Goal: Task Accomplishment & Management: Manage account settings

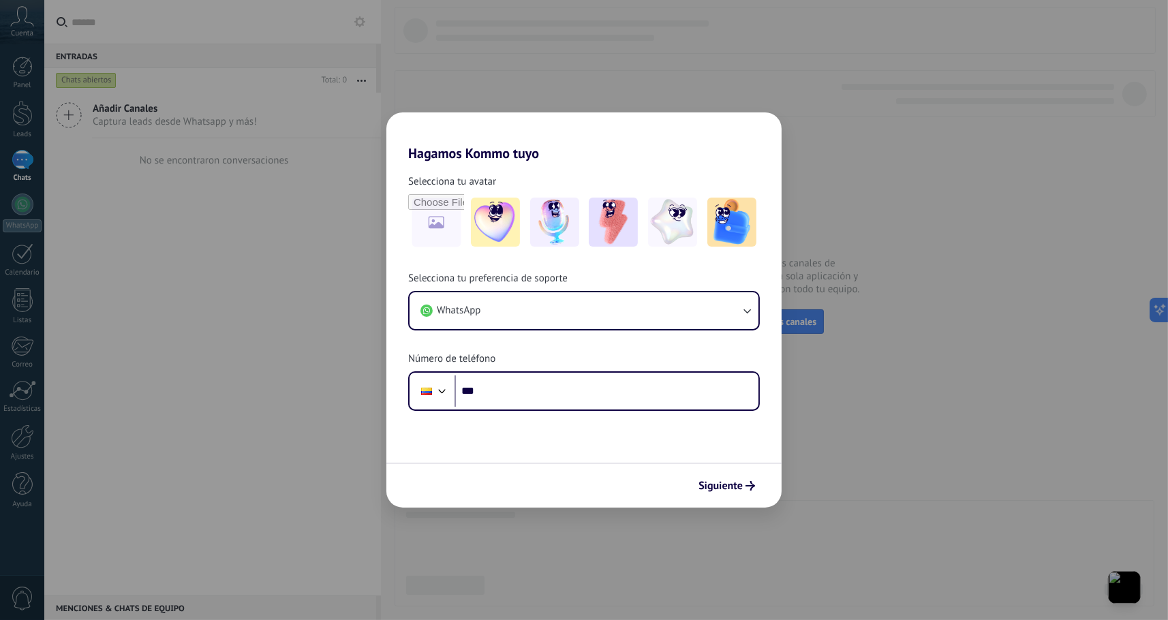
click at [936, 330] on div "Hagamos Kommo tuyo Selecciona tu avatar Selecciona tu preferencia de soporte Wh…" at bounding box center [584, 310] width 1168 height 620
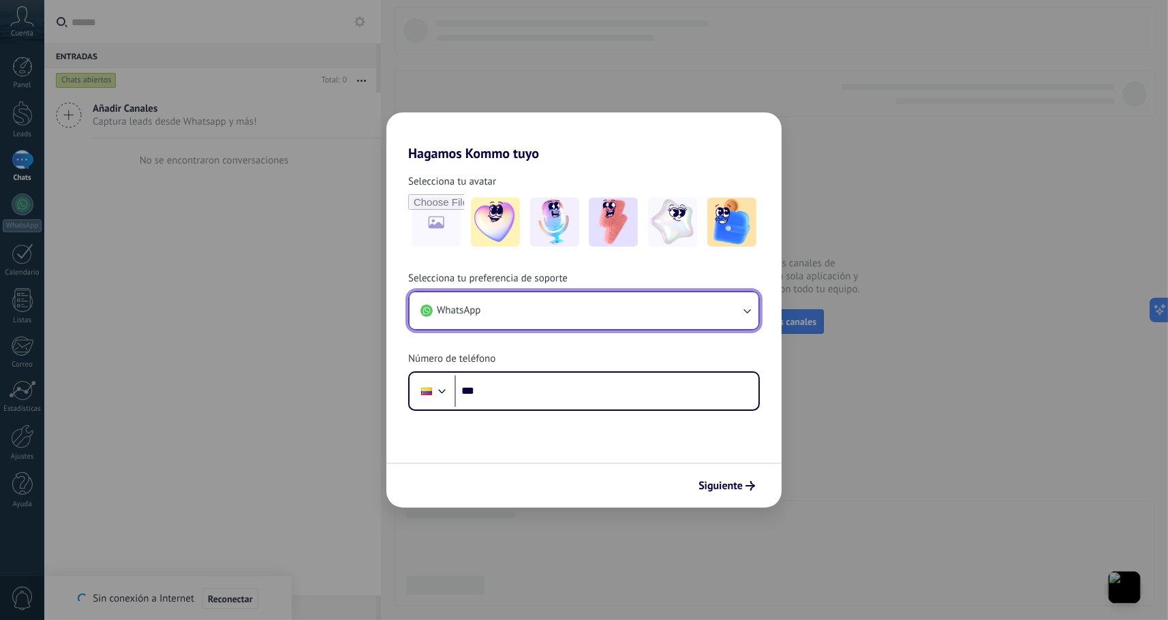
click at [594, 305] on button "WhatsApp" at bounding box center [584, 310] width 349 height 37
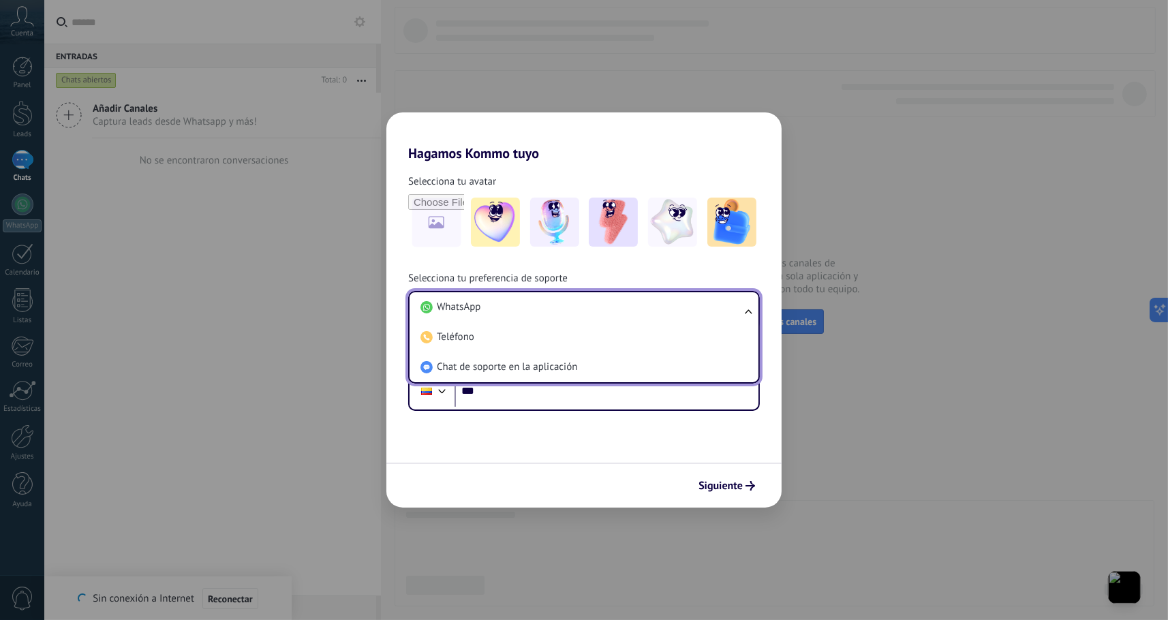
click at [594, 305] on li "WhatsApp" at bounding box center [581, 307] width 333 height 30
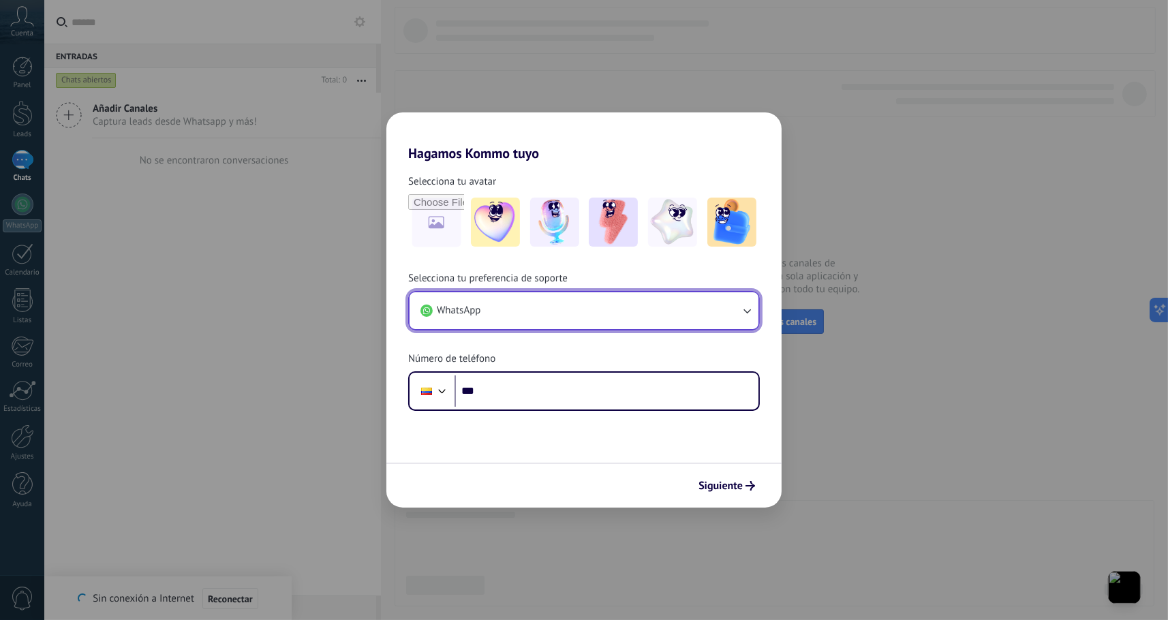
click at [594, 305] on button "WhatsApp" at bounding box center [584, 310] width 349 height 37
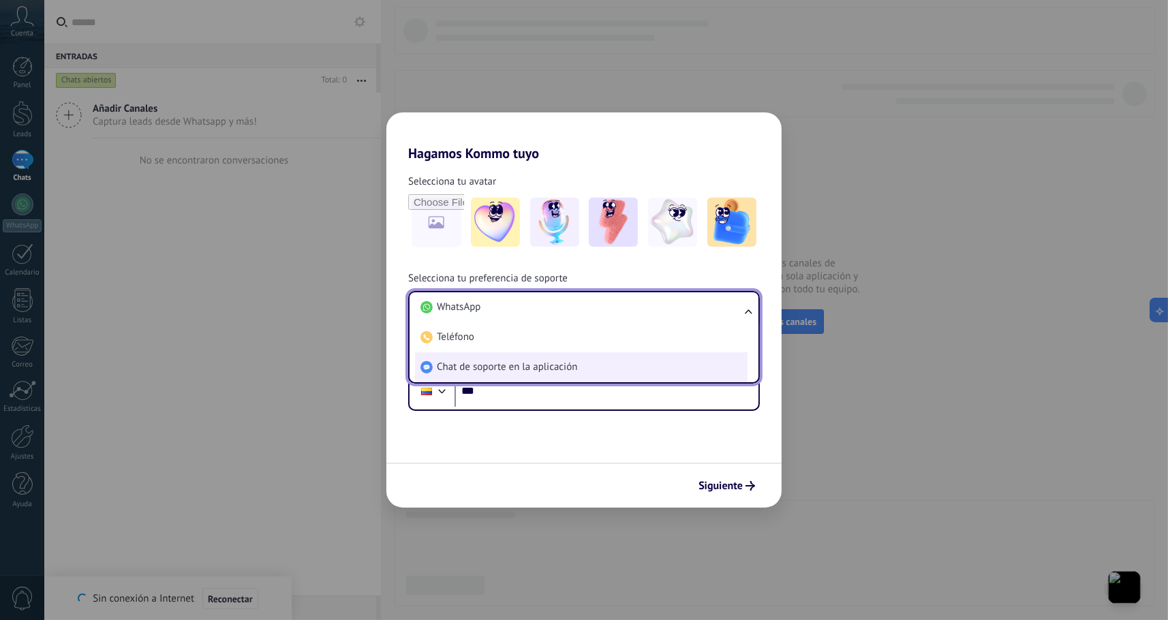
click at [564, 357] on li "Chat de soporte en la aplicación" at bounding box center [581, 367] width 333 height 30
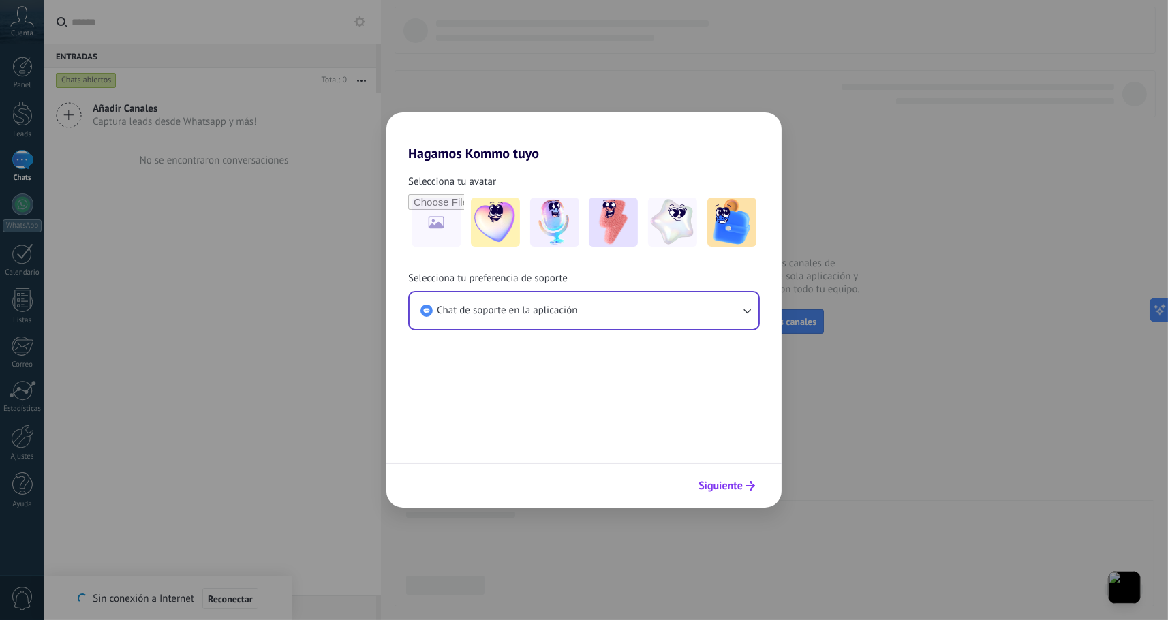
click at [698, 494] on button "Siguiente" at bounding box center [726, 485] width 69 height 23
click at [737, 386] on form "Selecciona tu avatar Selecciona tu preferencia de soporte Chat de soporte en la…" at bounding box center [583, 335] width 395 height 346
click at [863, 303] on div "Hagamos Kommo tuyo Selecciona tu avatar Selecciona tu preferencia de soporte Ch…" at bounding box center [584, 310] width 1168 height 620
click at [239, 266] on div "Hagamos Kommo tuyo Selecciona tu avatar Selecciona tu preferencia de soporte Ch…" at bounding box center [584, 310] width 1168 height 620
drag, startPoint x: 706, startPoint y: 488, endPoint x: 699, endPoint y: 485, distance: 8.2
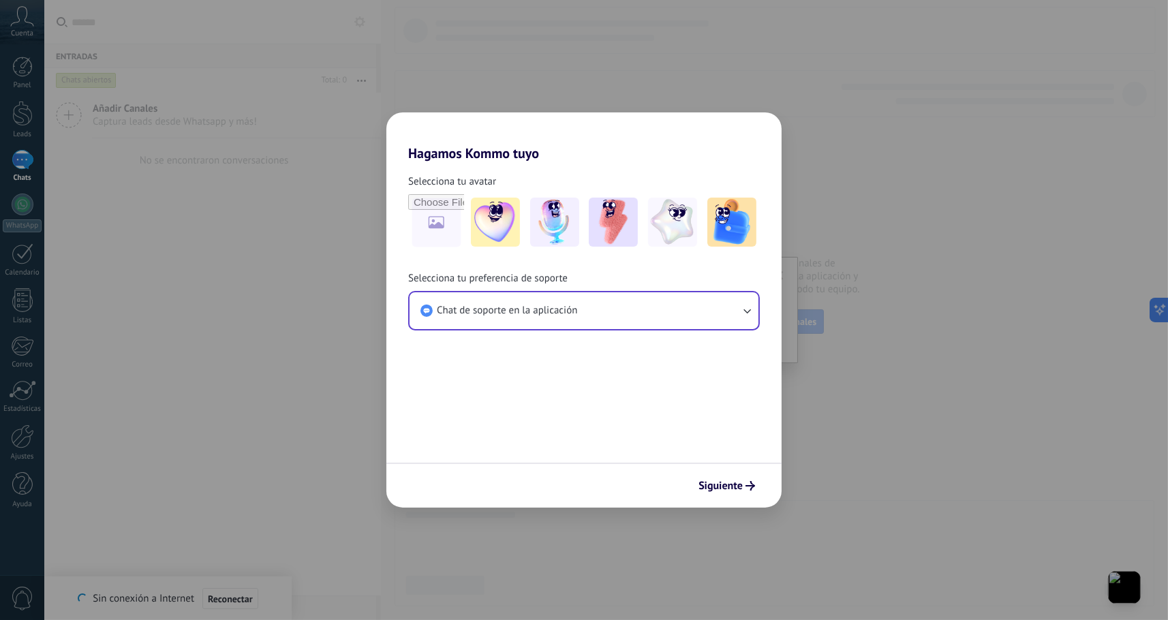
click at [699, 485] on span "Siguiente" at bounding box center [721, 486] width 44 height 10
click at [699, 485] on div at bounding box center [583, 485] width 395 height 45
click at [711, 493] on button "Siguiente" at bounding box center [726, 485] width 69 height 23
click at [714, 230] on img at bounding box center [731, 222] width 49 height 49
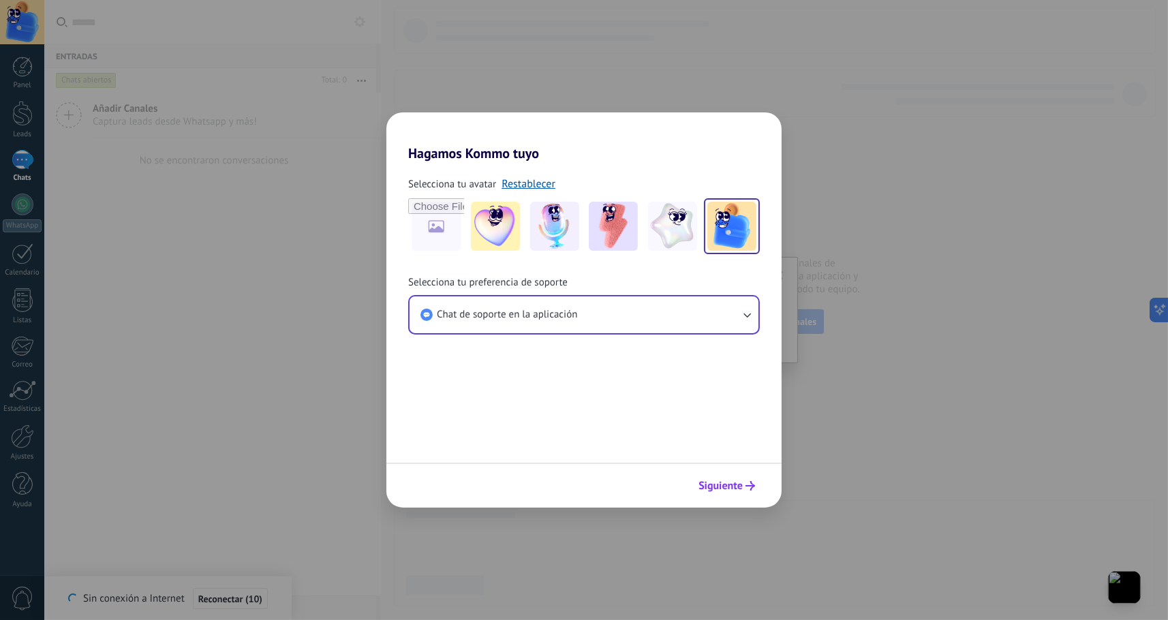
click at [720, 483] on span "Siguiente" at bounding box center [721, 486] width 44 height 10
click at [857, 430] on div "Hagamos Kommo tuyo Selecciona tu avatar Restablecer Selecciona tu preferencia d…" at bounding box center [584, 310] width 1168 height 620
click at [277, 371] on div "Hagamos Kommo tuyo Selecciona tu avatar Restablecer Selecciona tu preferencia d…" at bounding box center [584, 310] width 1168 height 620
click at [727, 493] on button "Siguiente" at bounding box center [726, 485] width 69 height 23
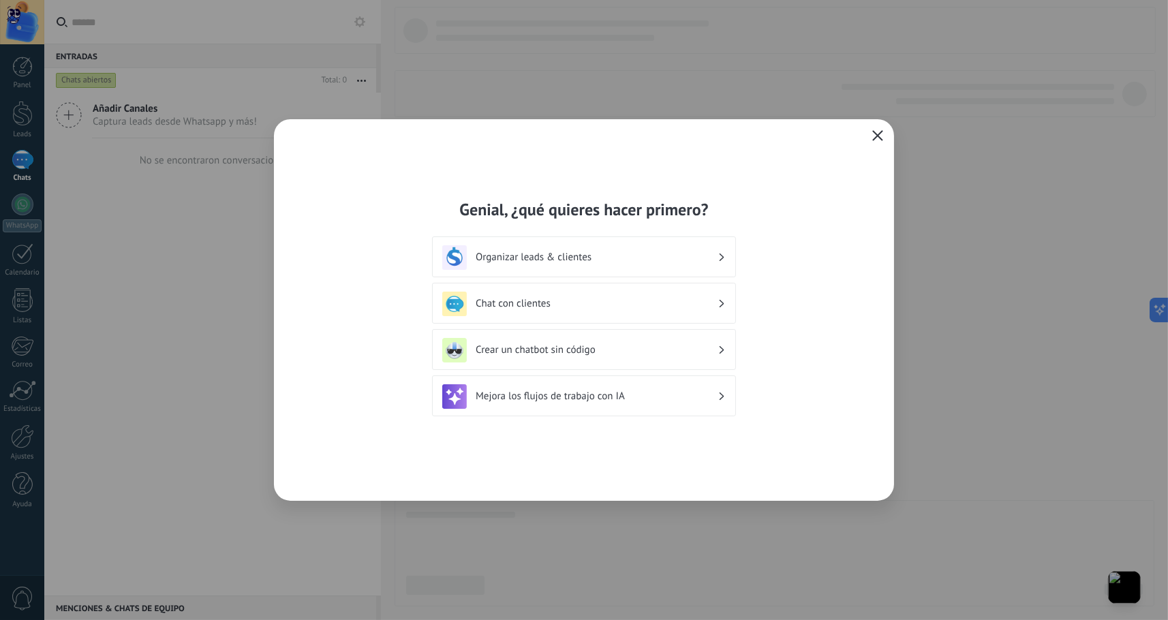
click at [592, 256] on h3 "Organizar leads & clientes" at bounding box center [597, 257] width 242 height 13
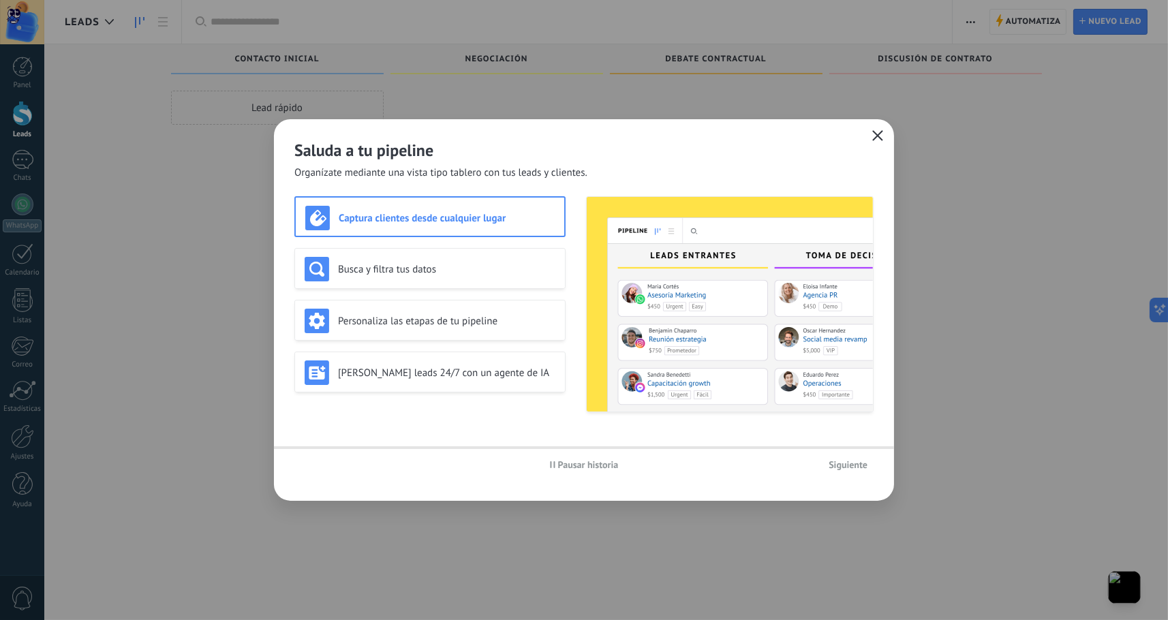
click at [876, 132] on icon "button" at bounding box center [877, 135] width 11 height 11
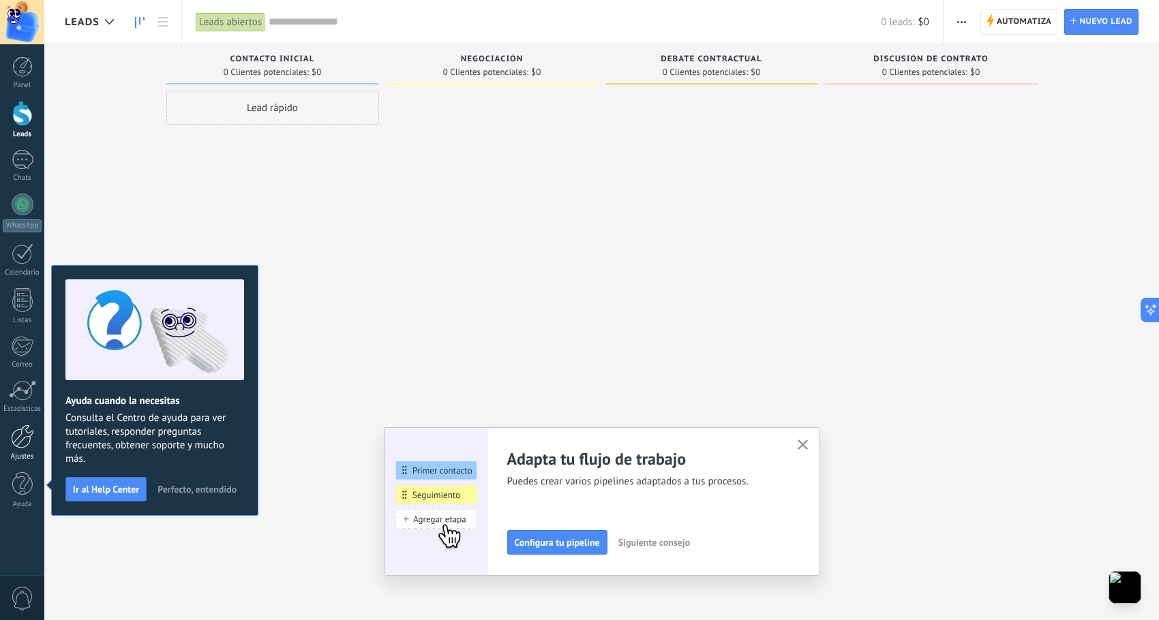
click at [20, 451] on link "Ajustes" at bounding box center [22, 443] width 44 height 37
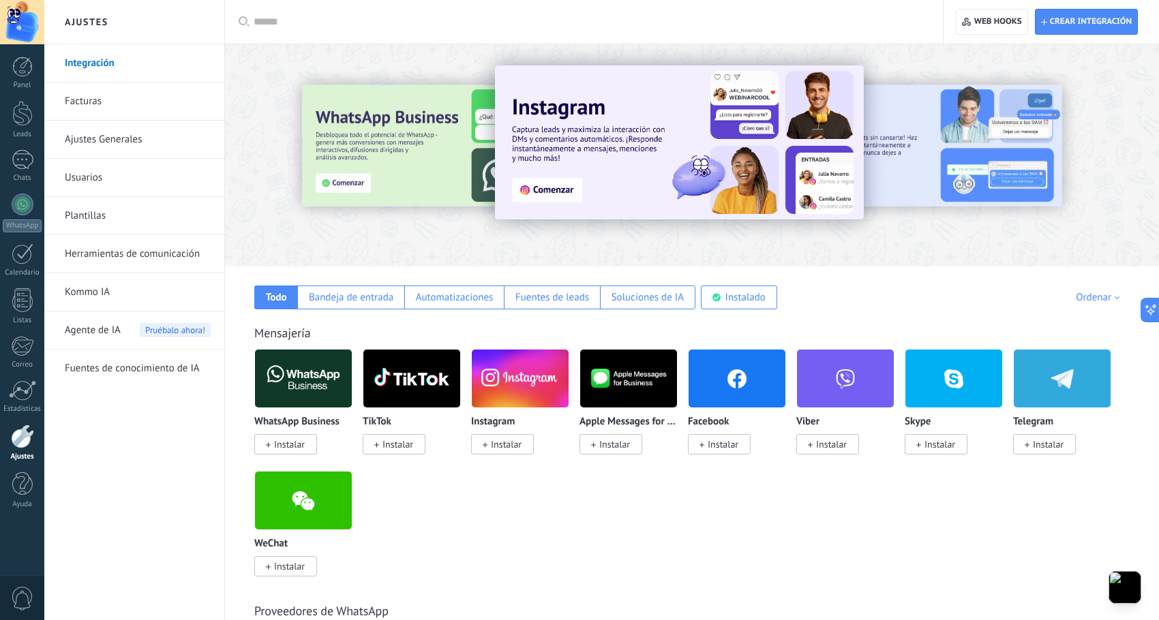
click at [290, 16] on input "text" at bounding box center [589, 22] width 670 height 14
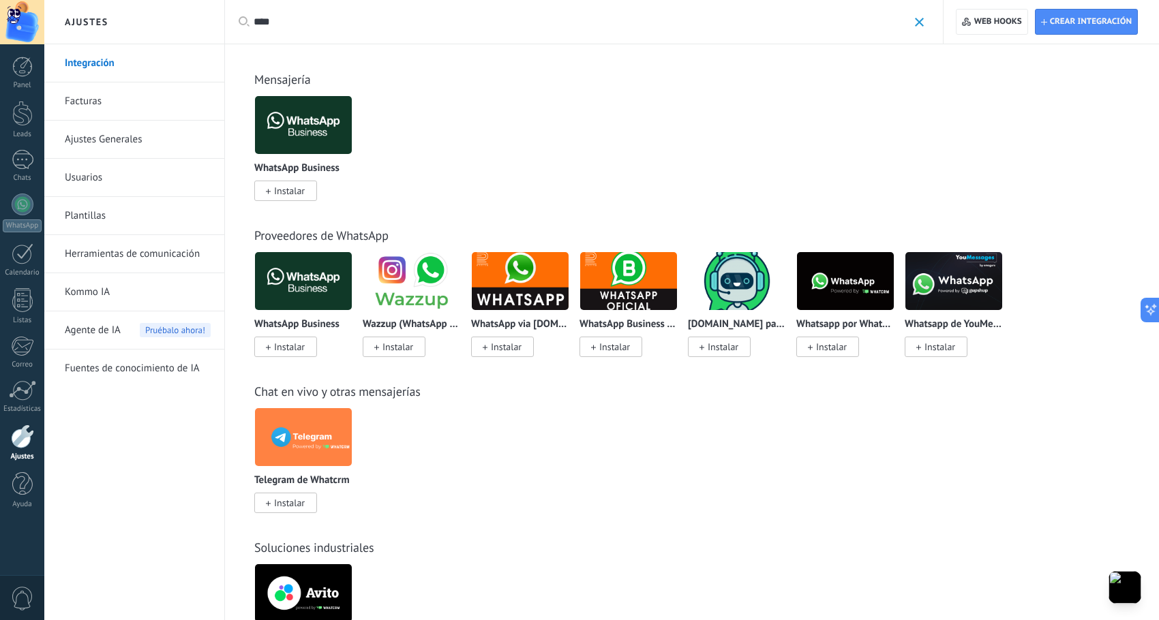
type input "****"
click at [110, 252] on link "Herramientas de comunicación" at bounding box center [138, 254] width 146 height 38
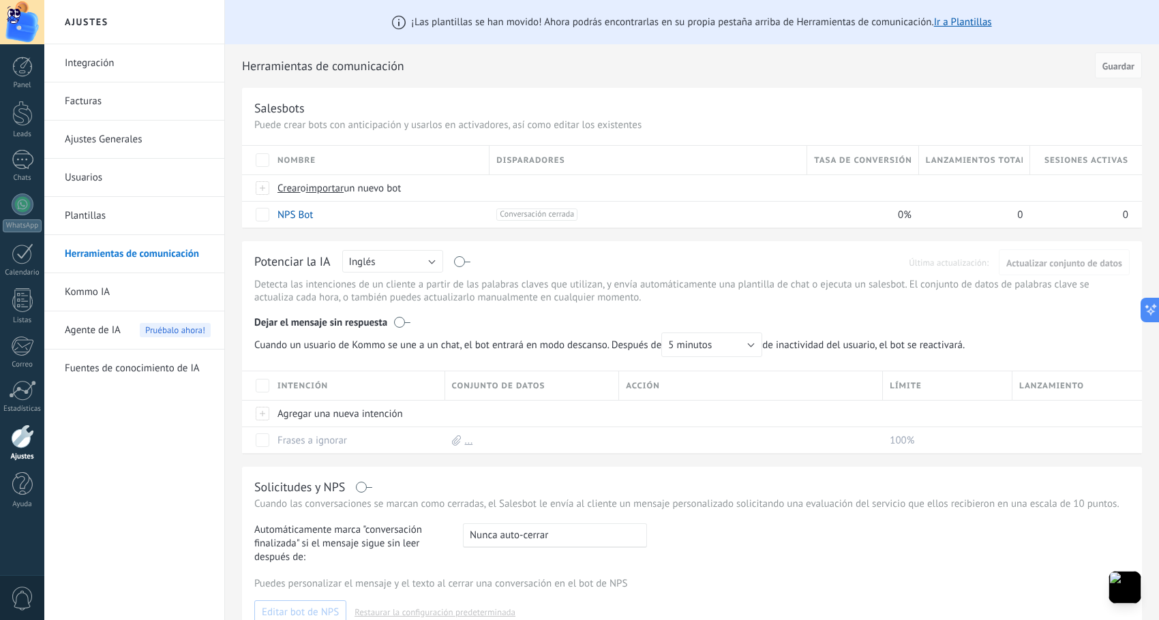
click at [117, 55] on link "Integración" at bounding box center [138, 63] width 146 height 38
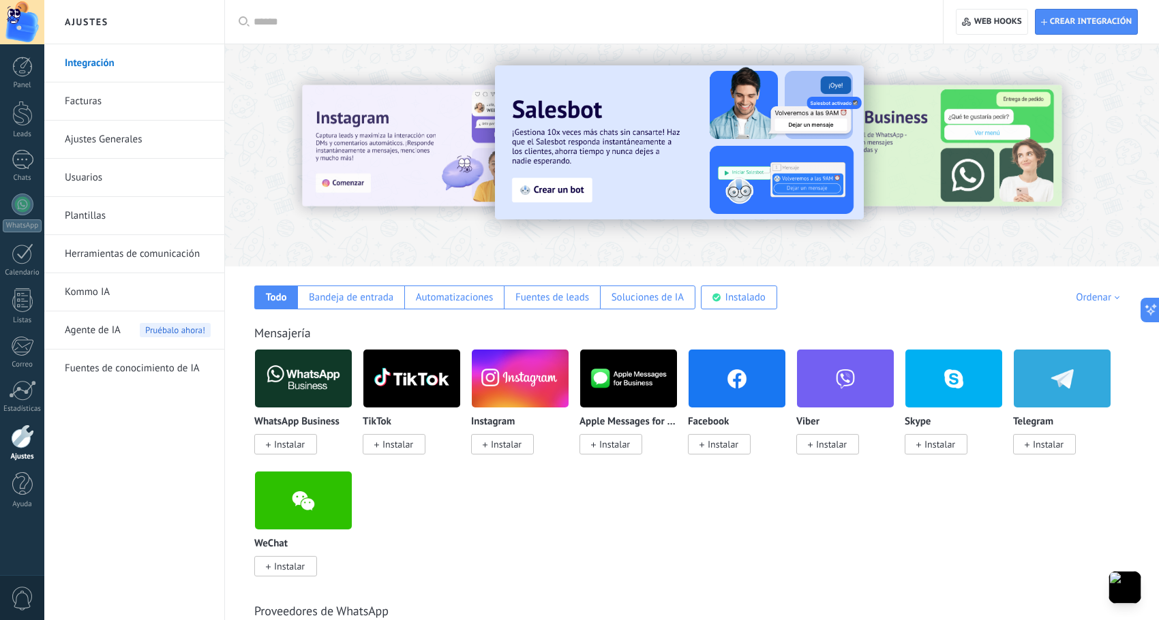
click at [350, 27] on input "text" at bounding box center [589, 22] width 670 height 14
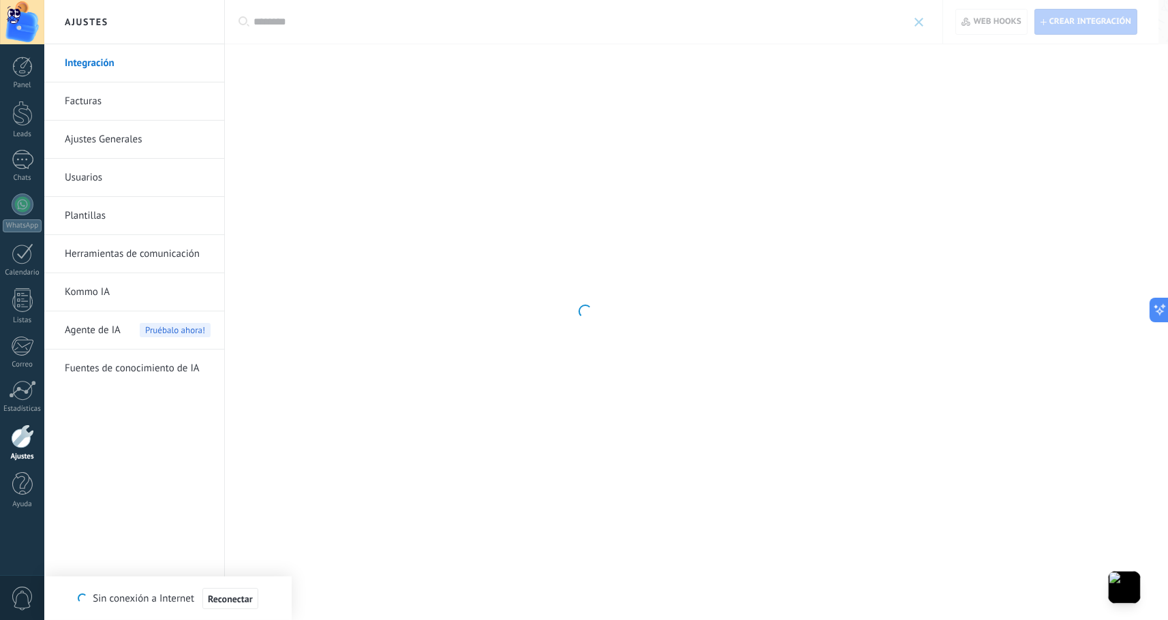
type input "********"
click at [309, 27] on div at bounding box center [584, 310] width 1168 height 620
click at [142, 54] on link "Integración" at bounding box center [138, 63] width 146 height 38
click at [92, 104] on link "Facturas" at bounding box center [138, 101] width 146 height 38
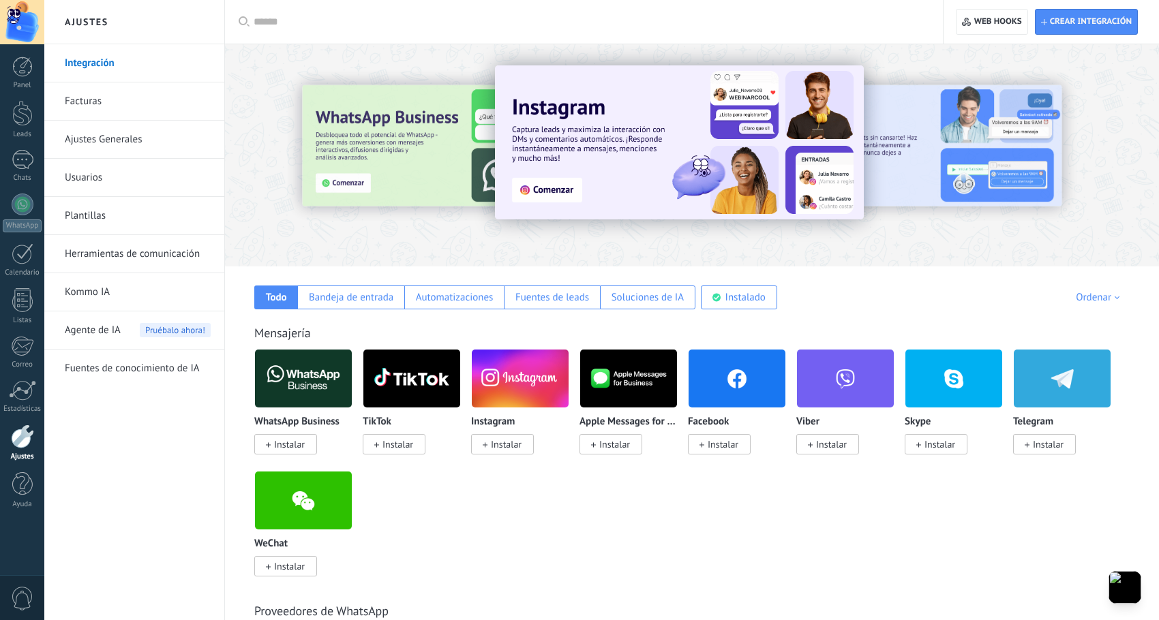
click at [699, 443] on icon at bounding box center [701, 444] width 5 height 5
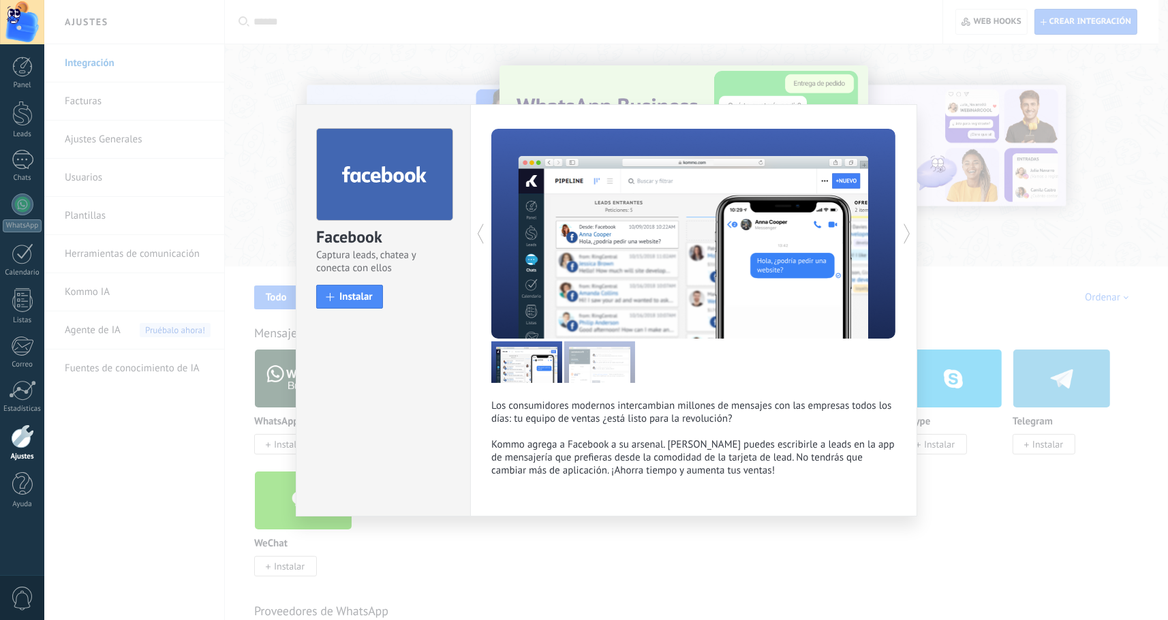
click at [449, 313] on div "Facebook Captura leads, chatea y conecta con ellos install Instalar Los consumi…" at bounding box center [607, 310] width 622 height 412
click at [358, 300] on span "Instalar" at bounding box center [355, 297] width 33 height 10
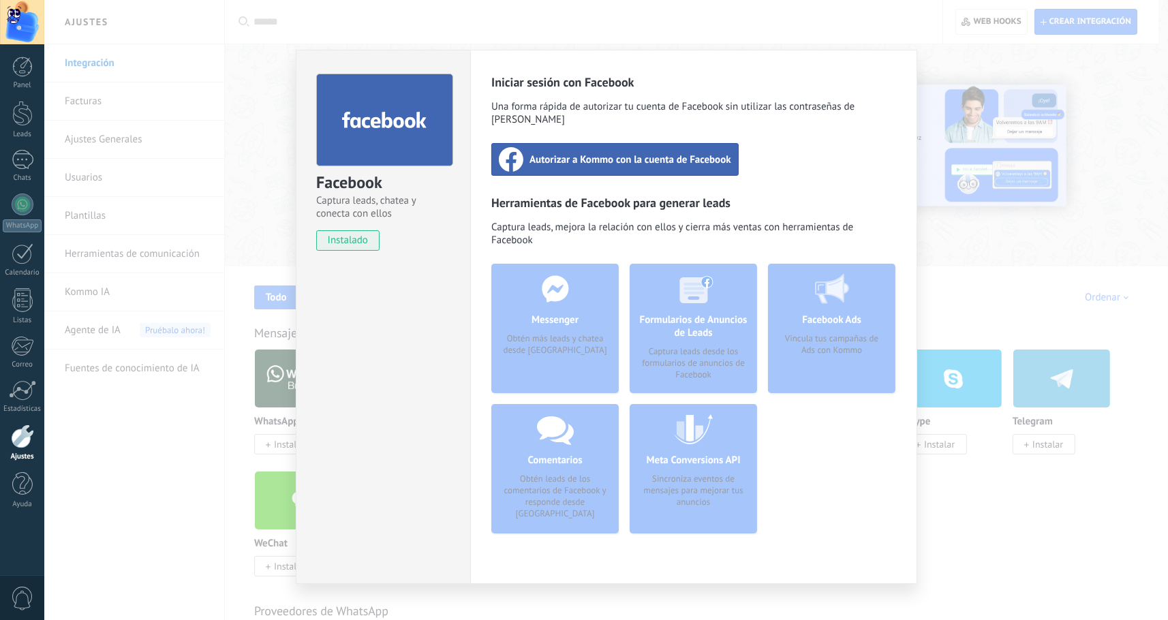
click at [600, 153] on span "Autorizar a Kommo con la cuenta de Facebook" at bounding box center [631, 160] width 202 height 14
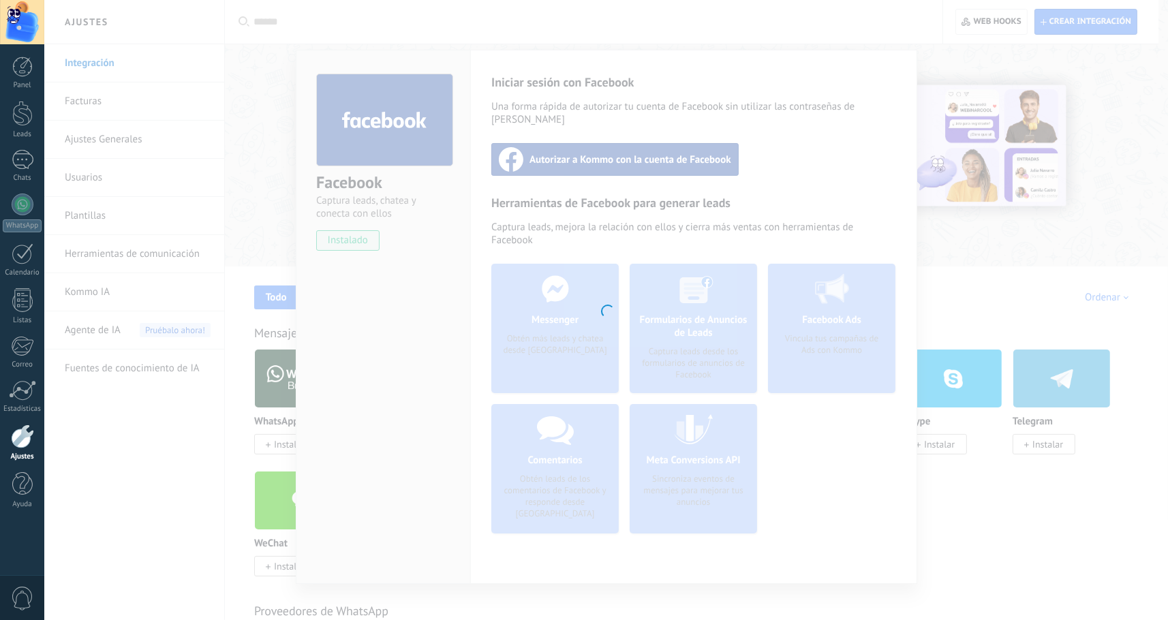
click at [890, 76] on div at bounding box center [606, 310] width 1124 height 620
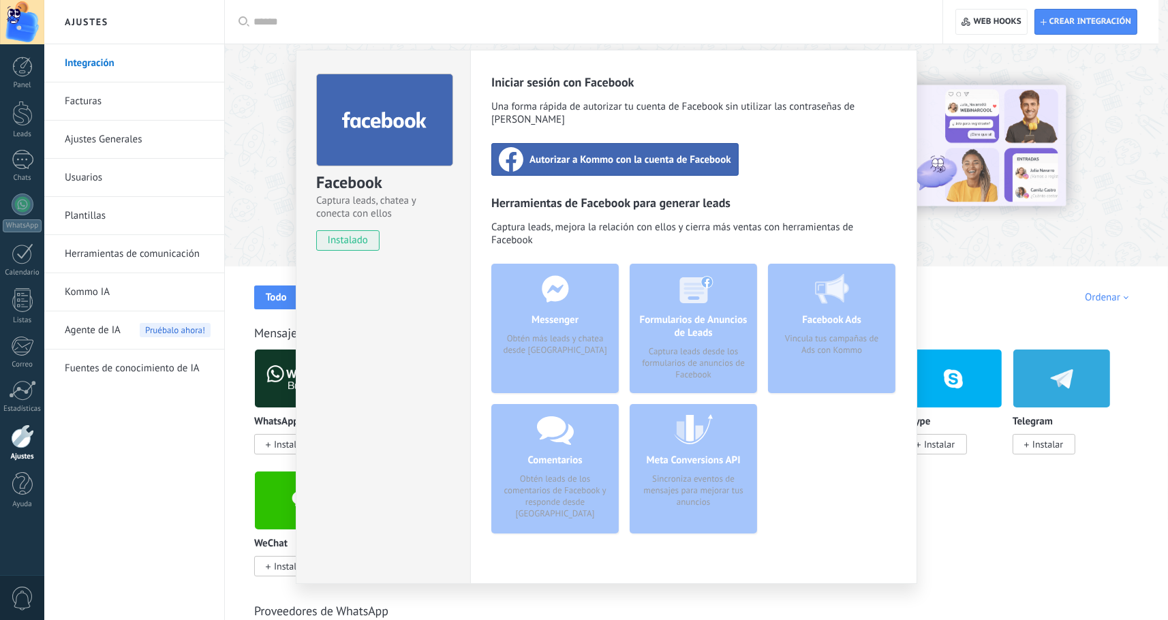
click at [241, 321] on div "Facebook Captura leads, chatea y conecta con ellos instalado Desinstalar Inicia…" at bounding box center [606, 310] width 1124 height 620
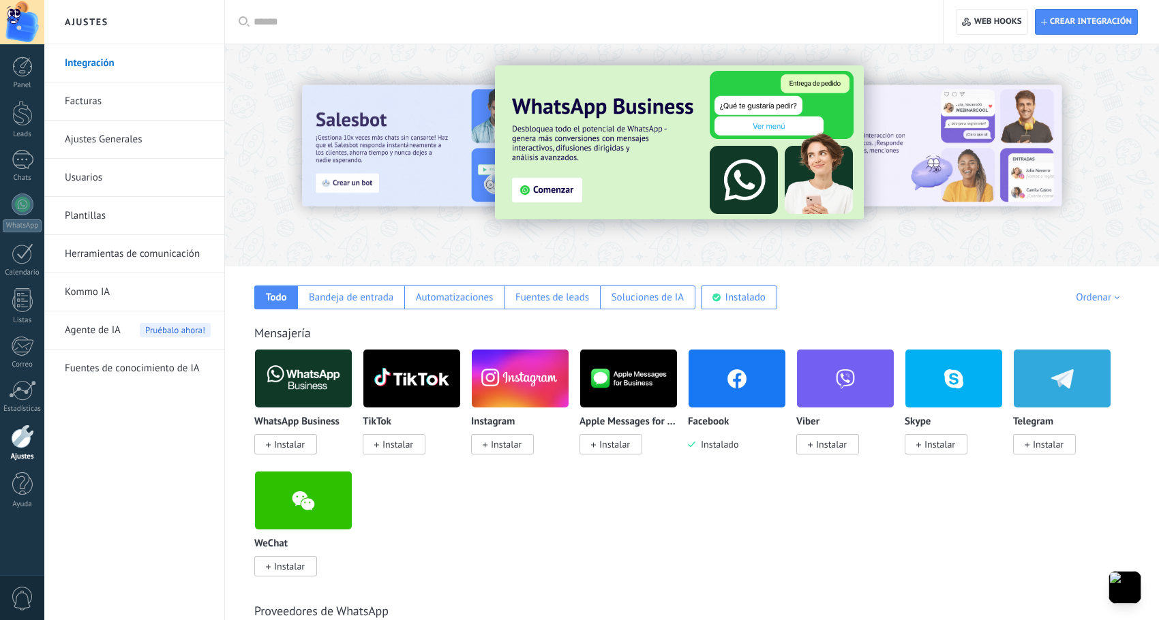
click at [241, 321] on div "Mensajería WhatsApp Business Instalar TikTok Instalar Instagram Instalar Apple …" at bounding box center [692, 437] width 906 height 278
click at [504, 446] on span "Instalar" at bounding box center [506, 444] width 31 height 12
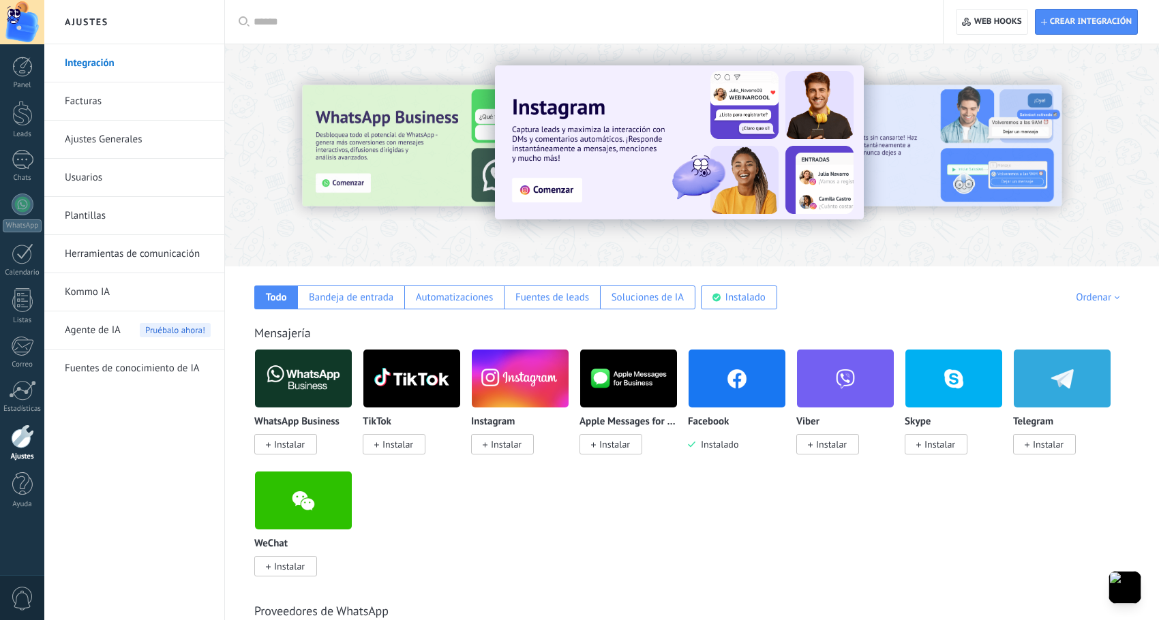
click at [489, 449] on span "Instalar" at bounding box center [502, 444] width 63 height 20
click at [522, 388] on img at bounding box center [520, 379] width 97 height 66
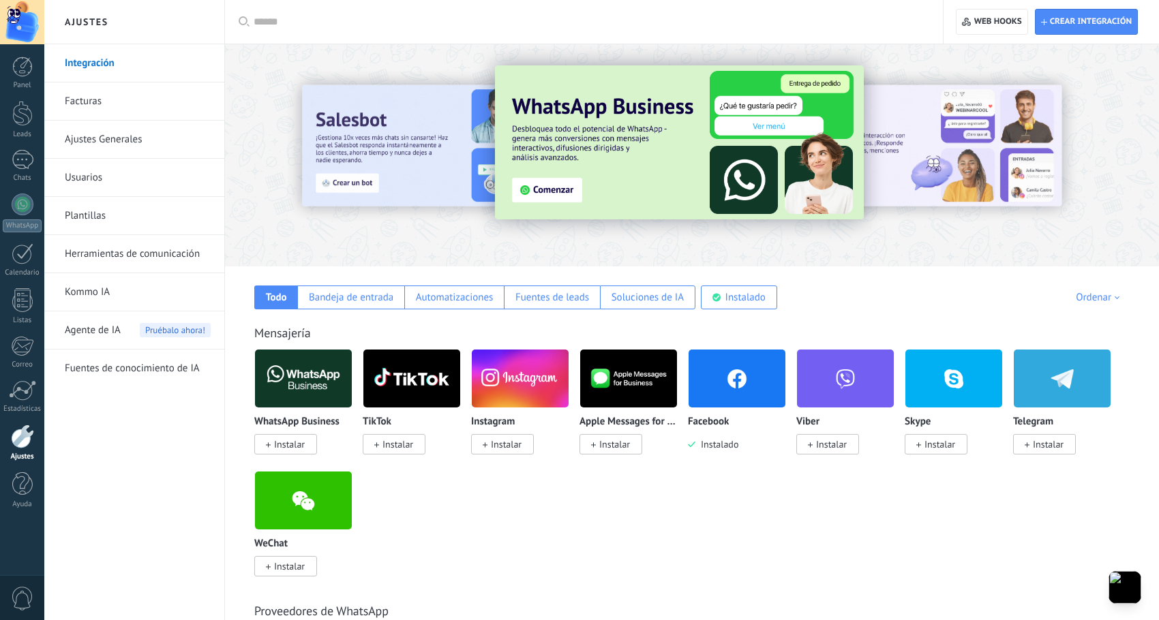
click at [494, 450] on span "Instalar" at bounding box center [502, 444] width 63 height 20
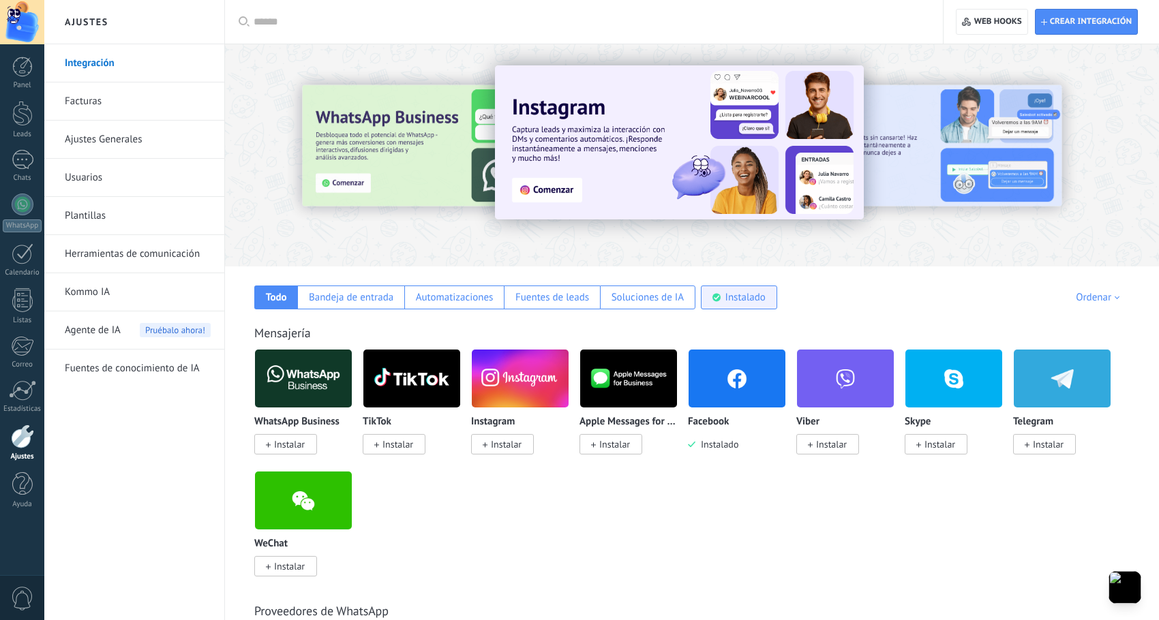
click at [734, 294] on div "Instalado" at bounding box center [745, 297] width 40 height 13
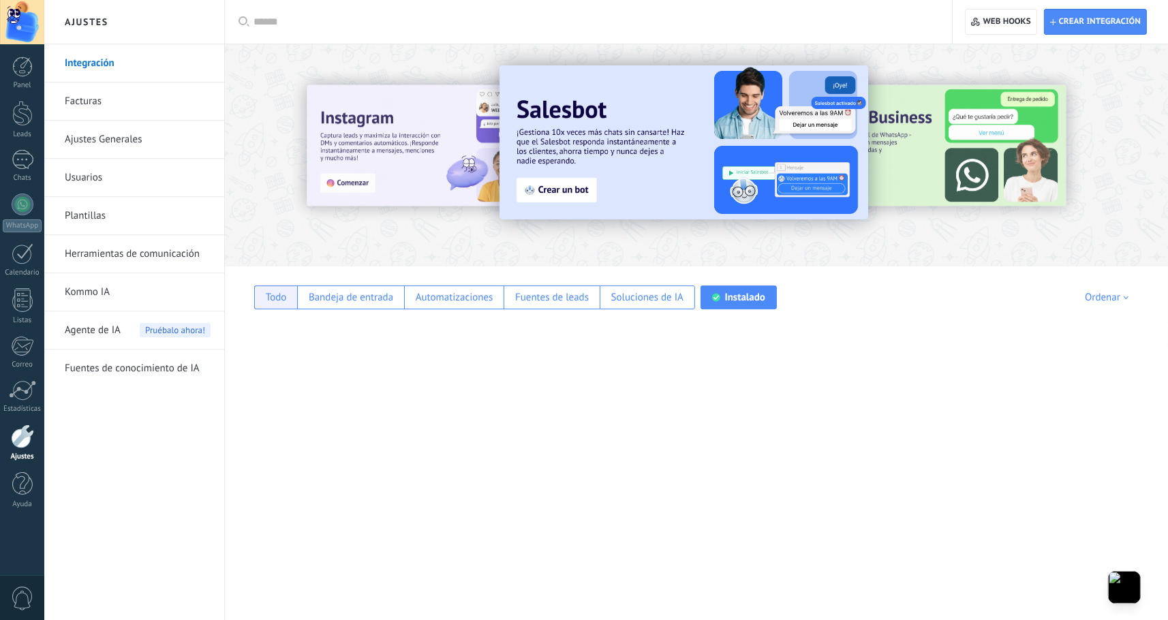
click at [277, 290] on div "Todo" at bounding box center [275, 298] width 43 height 24
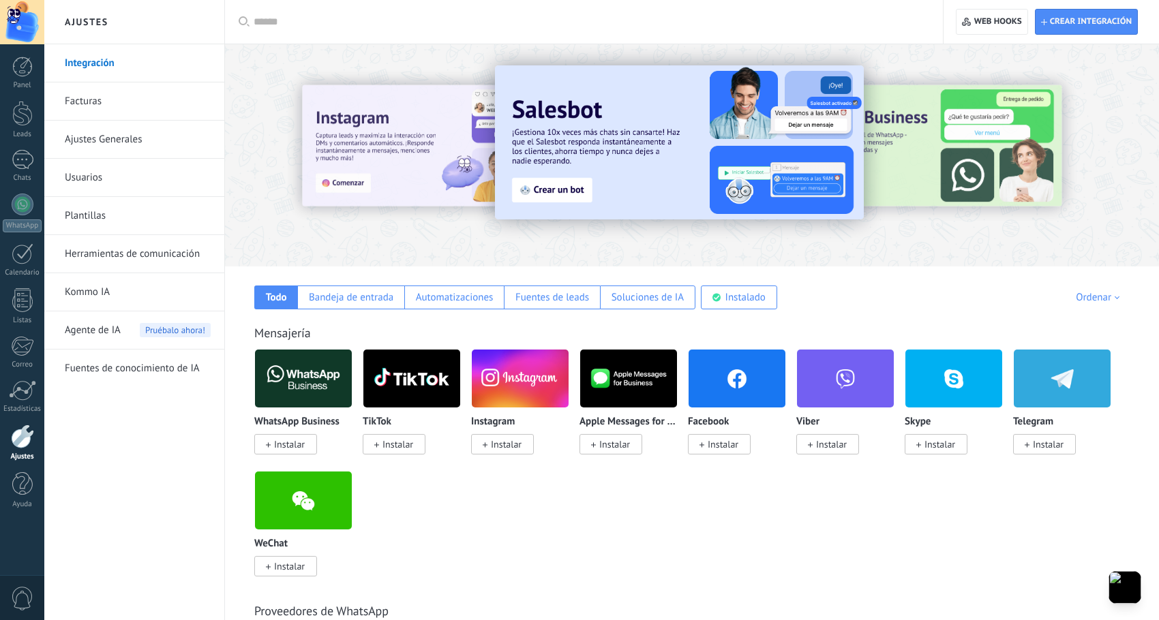
click at [478, 443] on span "Instalar" at bounding box center [502, 444] width 63 height 20
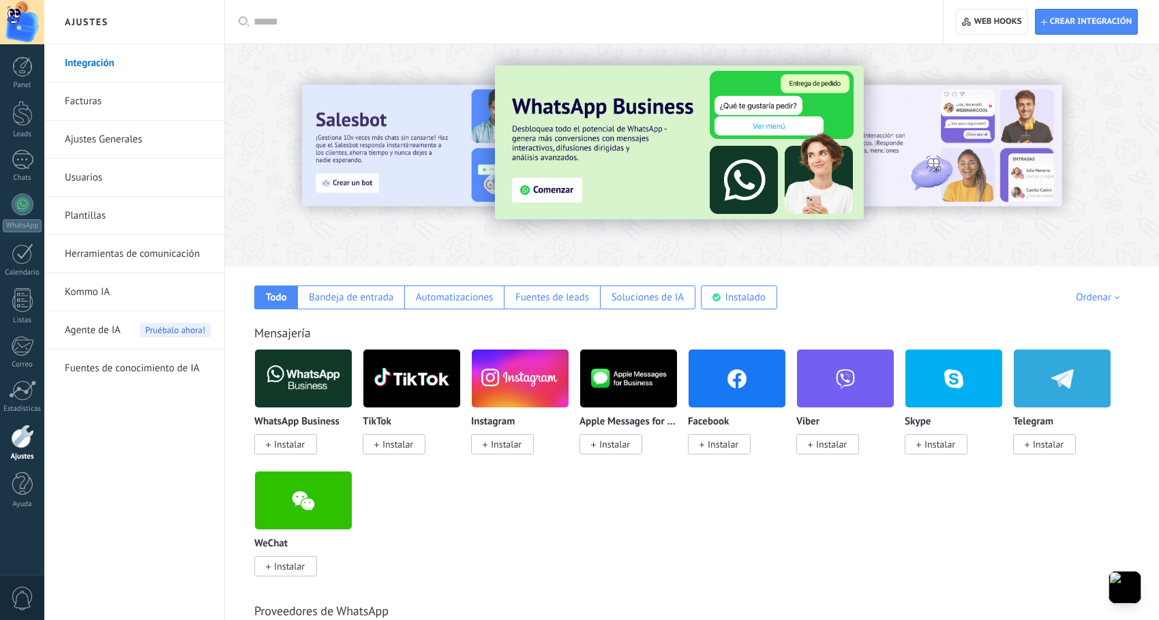
scroll to position [1932, 0]
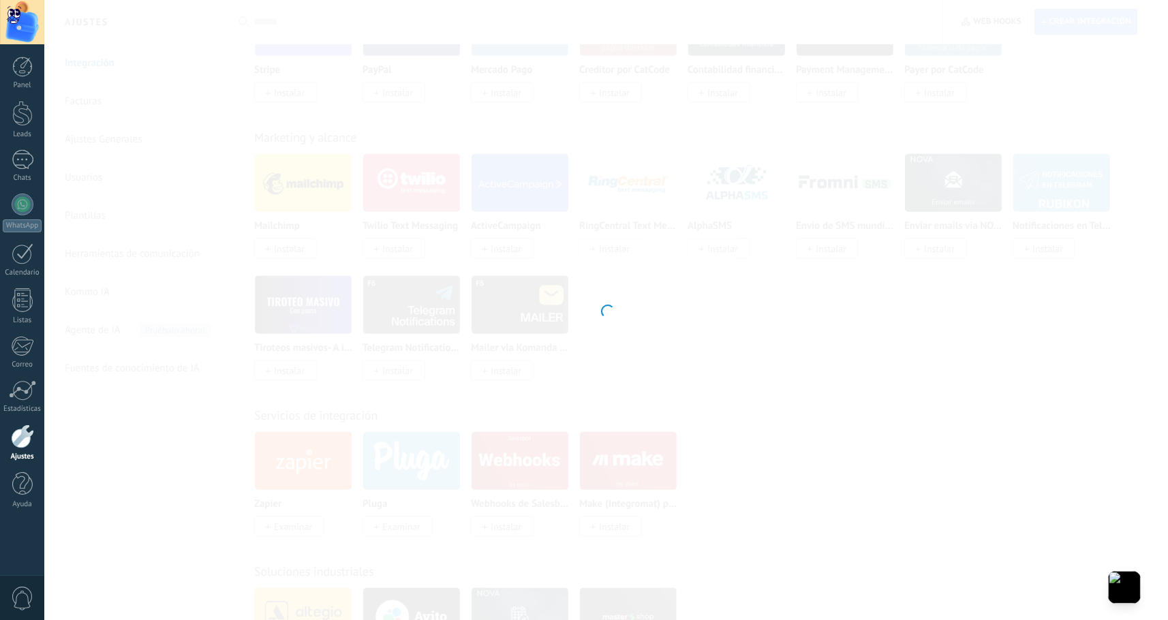
drag, startPoint x: 1160, startPoint y: 72, endPoint x: 1107, endPoint y: 205, distance: 142.9
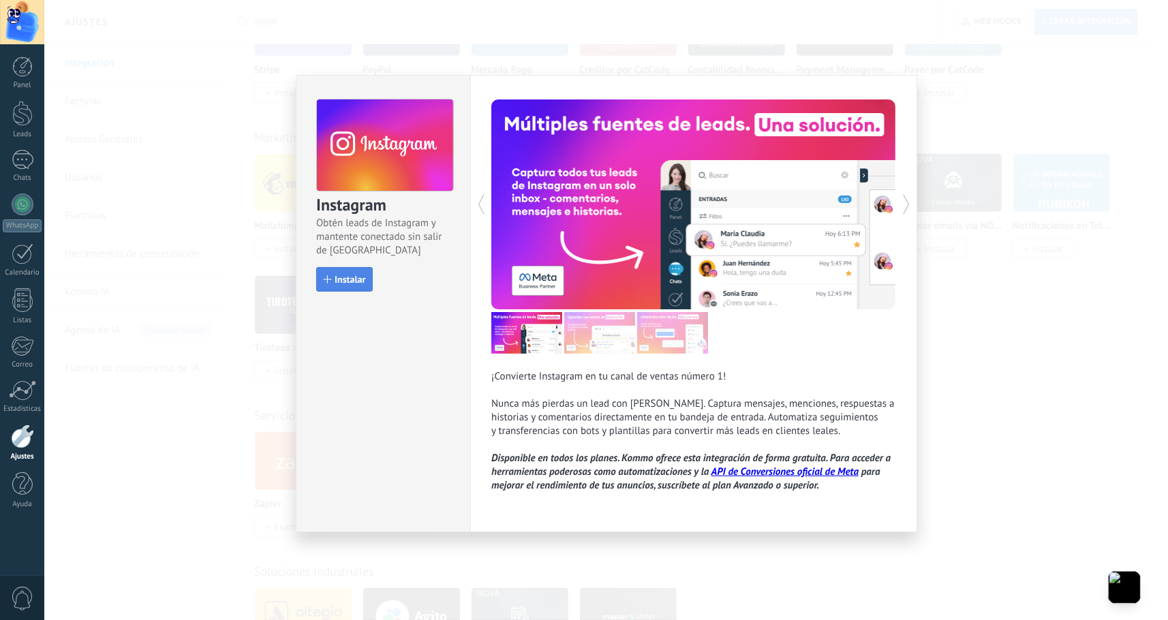
click at [344, 279] on span "Instalar" at bounding box center [350, 280] width 31 height 10
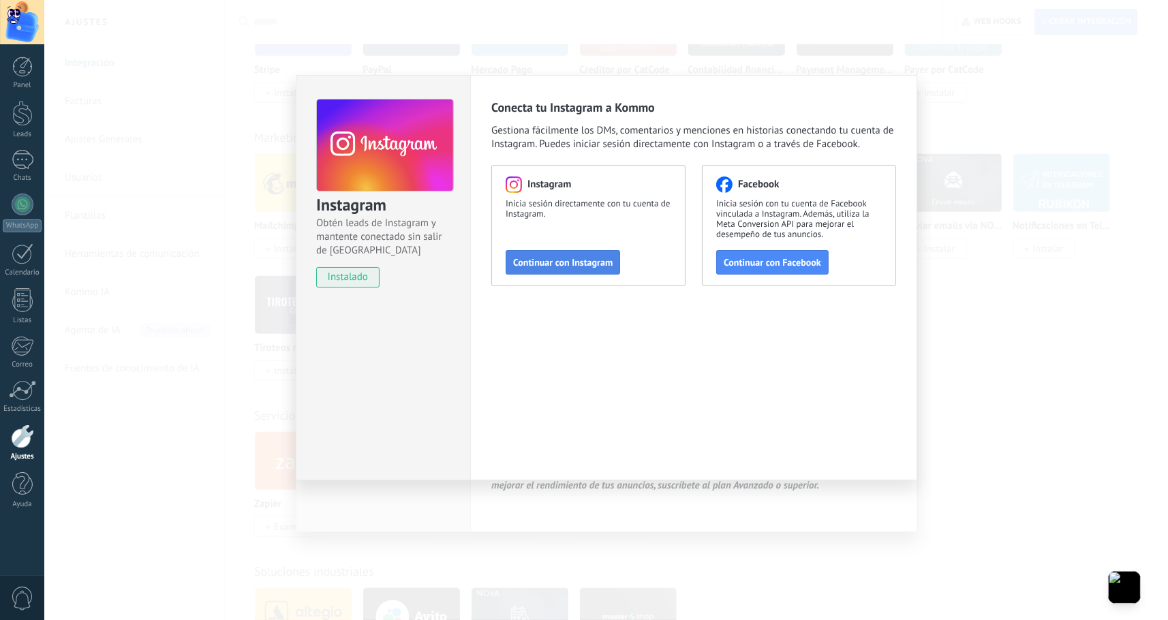
click at [557, 269] on button "Continuar con Instagram" at bounding box center [563, 262] width 114 height 25
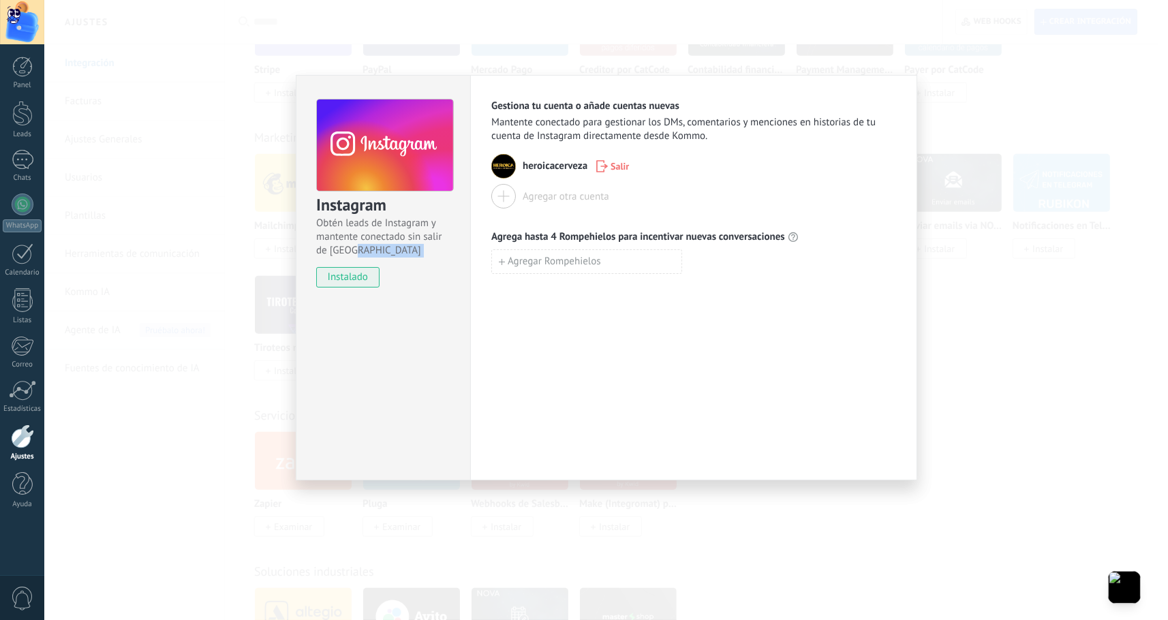
drag, startPoint x: 406, startPoint y: 251, endPoint x: 369, endPoint y: 259, distance: 37.7
click at [369, 259] on div "Instagram Obtén leads de Instagram y mantente conectado sin salir de Kommo inst…" at bounding box center [383, 187] width 174 height 223
click at [358, 308] on div "Instagram Obtén leads de Instagram y mantente conectado sin salir de Kommo inst…" at bounding box center [383, 277] width 174 height 405
click at [933, 198] on div "Instagram Obtén leads de Instagram y mantente conectado sin salir de Kommo inst…" at bounding box center [606, 310] width 1124 height 620
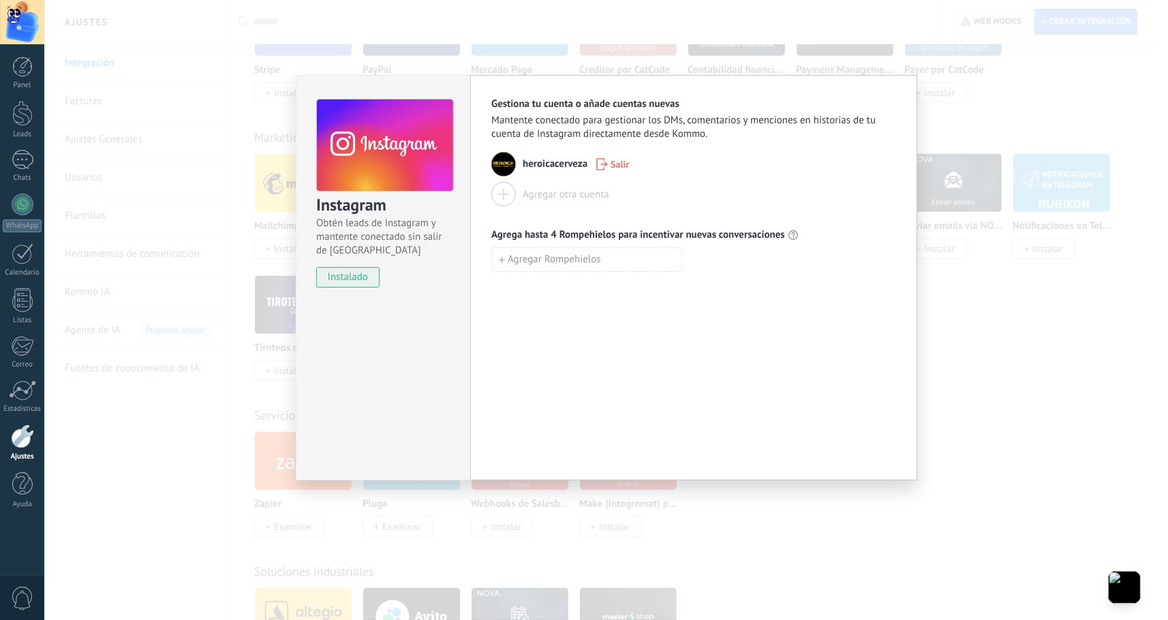
click at [933, 198] on div "Instagram Obtén leads de Instagram y mantente conectado sin salir de Kommo inst…" at bounding box center [606, 310] width 1124 height 620
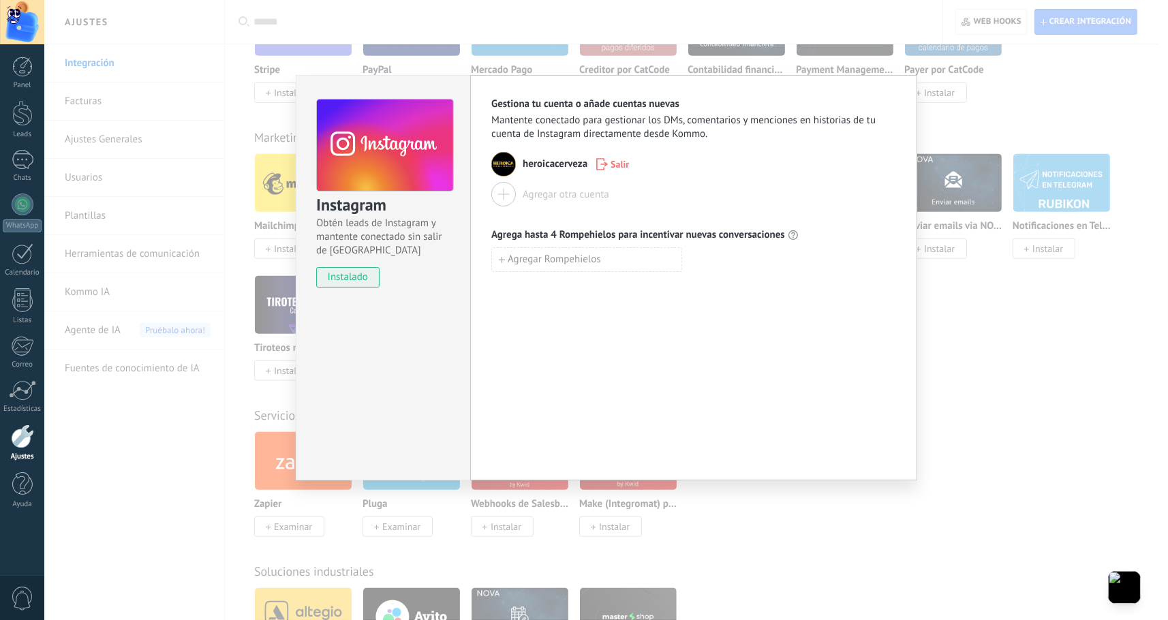
click at [933, 198] on div "Instagram Obtén leads de Instagram y mantente conectado sin salir de Kommo inst…" at bounding box center [606, 310] width 1124 height 620
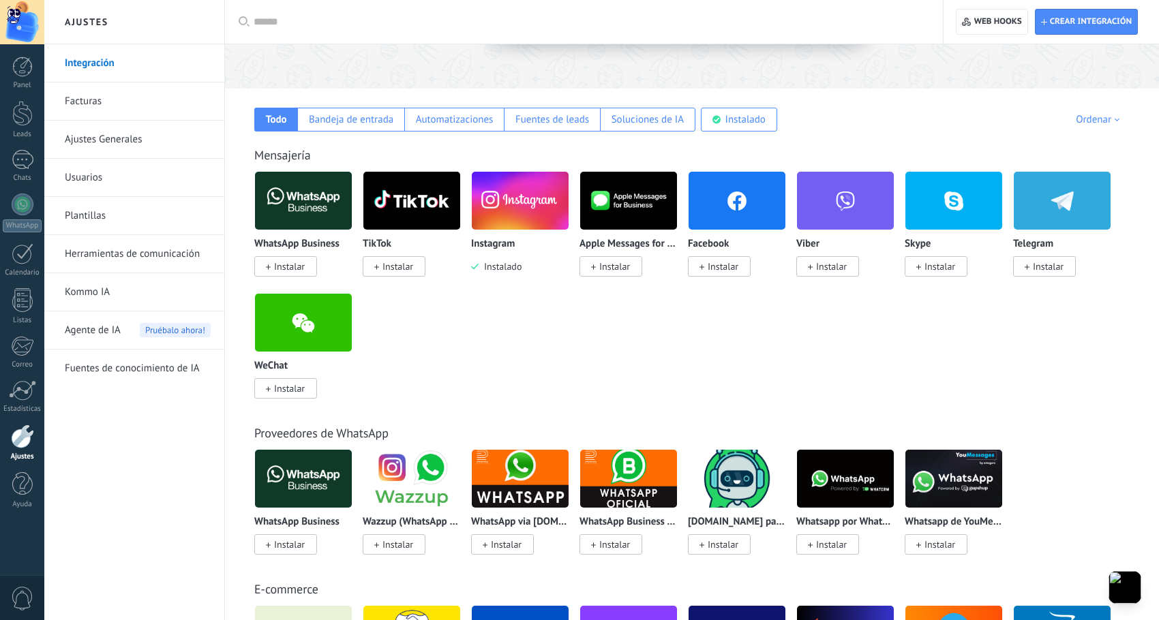
scroll to position [260, 0]
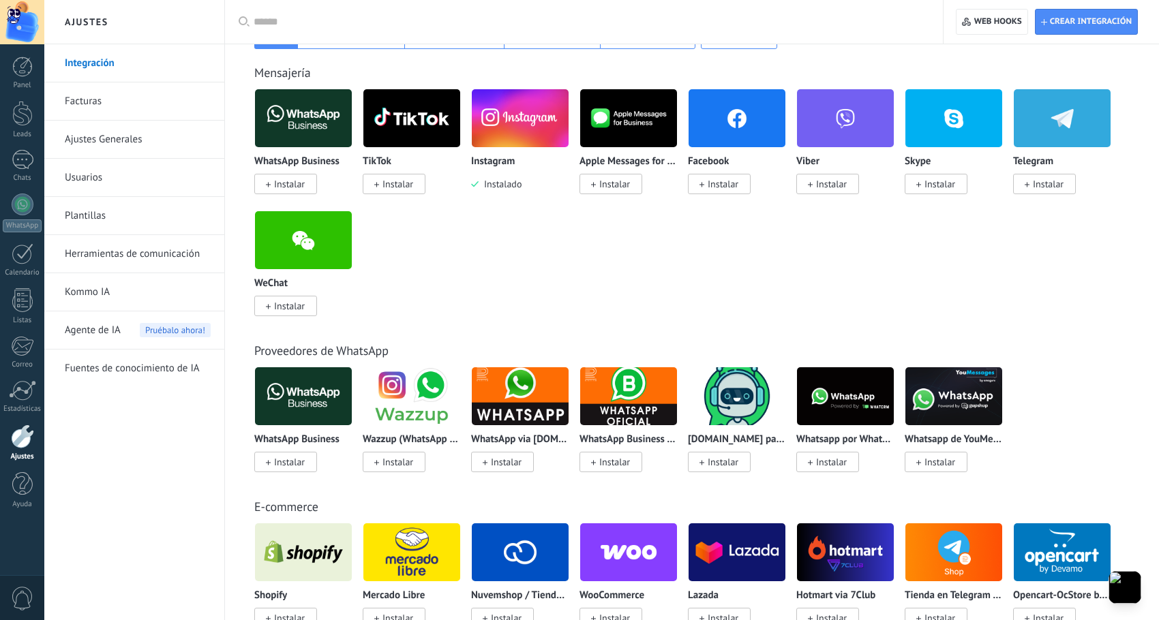
drag, startPoint x: 767, startPoint y: 85, endPoint x: 703, endPoint y: 85, distance: 64.1
click at [703, 85] on div "Mensajería WhatsApp Business Instalar TikTok Instalar Instagram Instalado Apple…" at bounding box center [692, 176] width 906 height 278
click at [25, 68] on div at bounding box center [22, 67] width 20 height 20
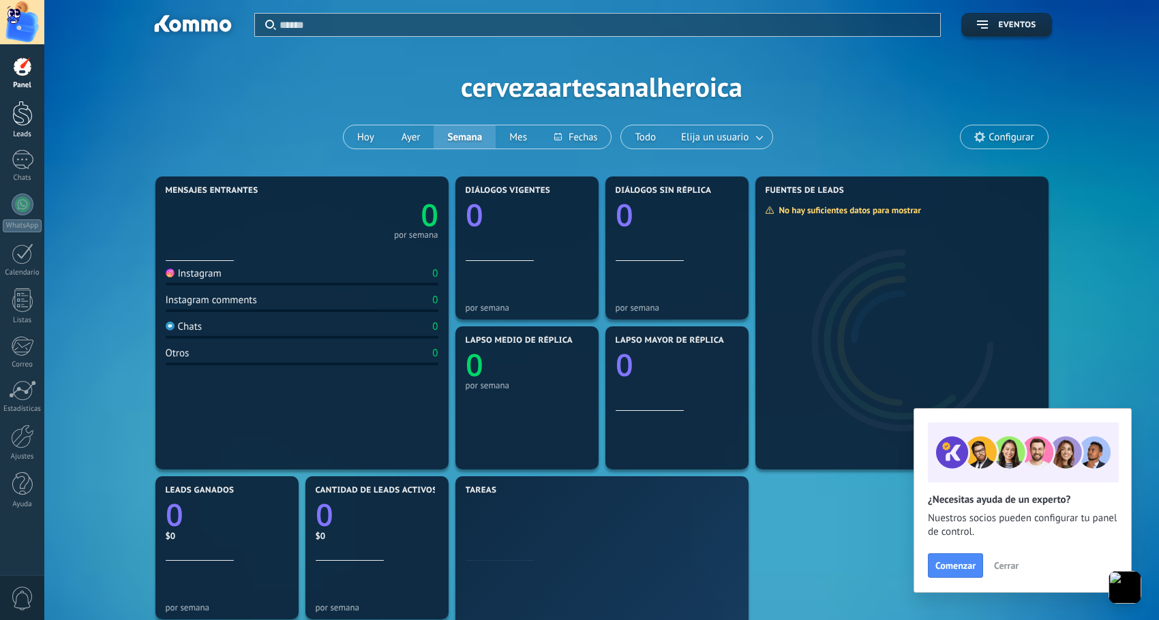
click at [9, 130] on div "Leads" at bounding box center [23, 134] width 40 height 9
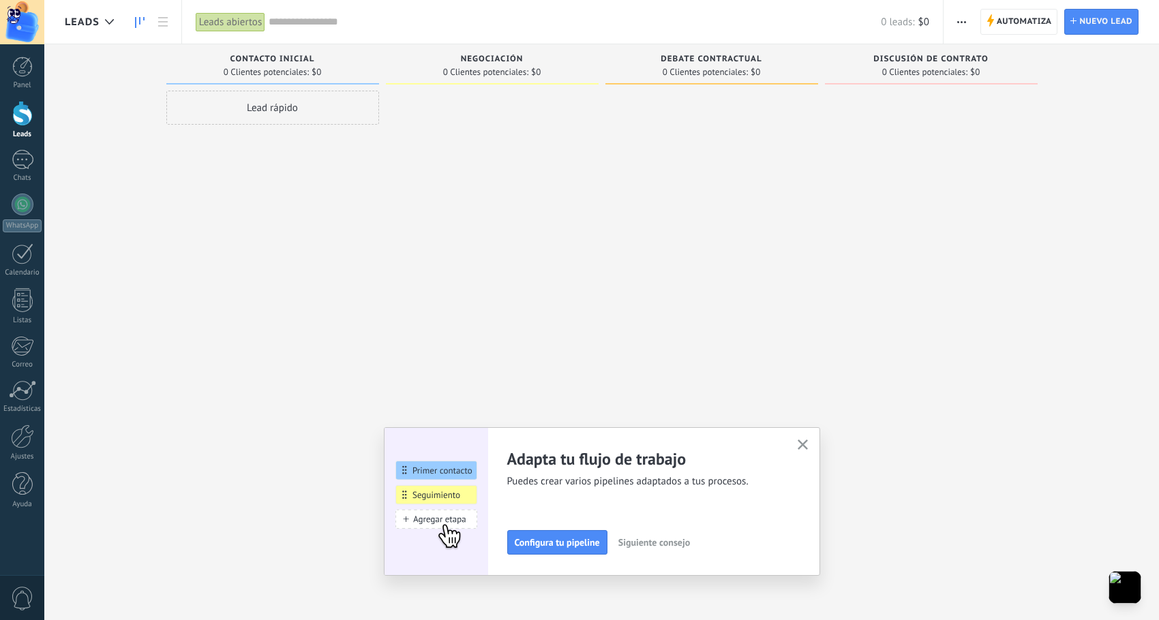
click at [675, 540] on span "Siguiente consejo" at bounding box center [654, 543] width 72 height 10
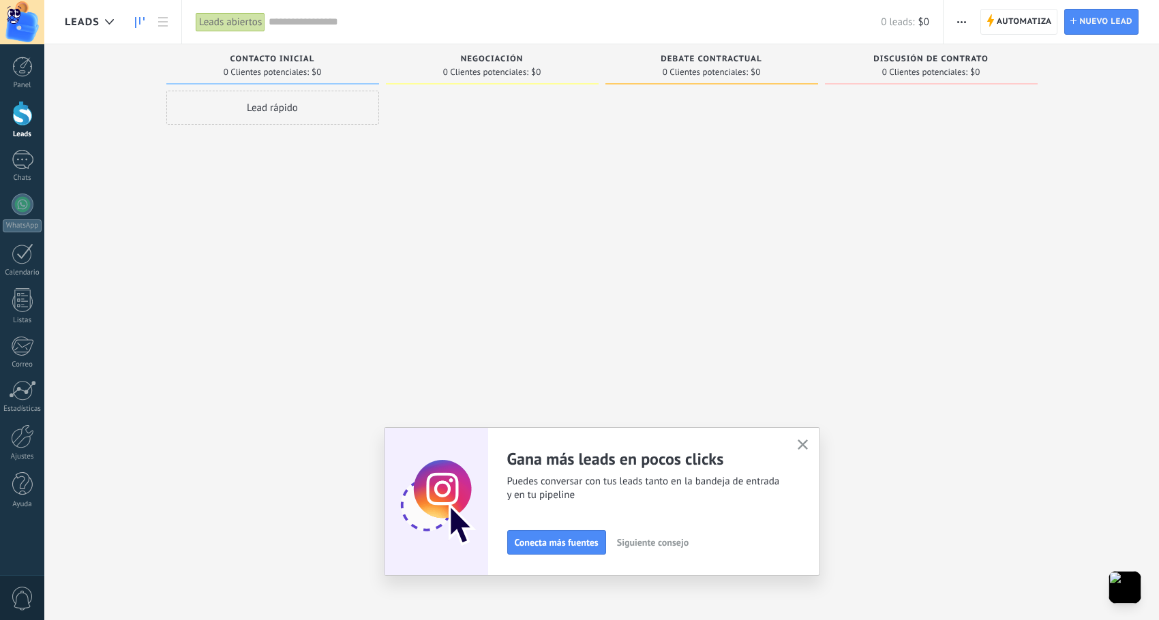
click at [645, 540] on span "Siguiente consejo" at bounding box center [653, 543] width 72 height 10
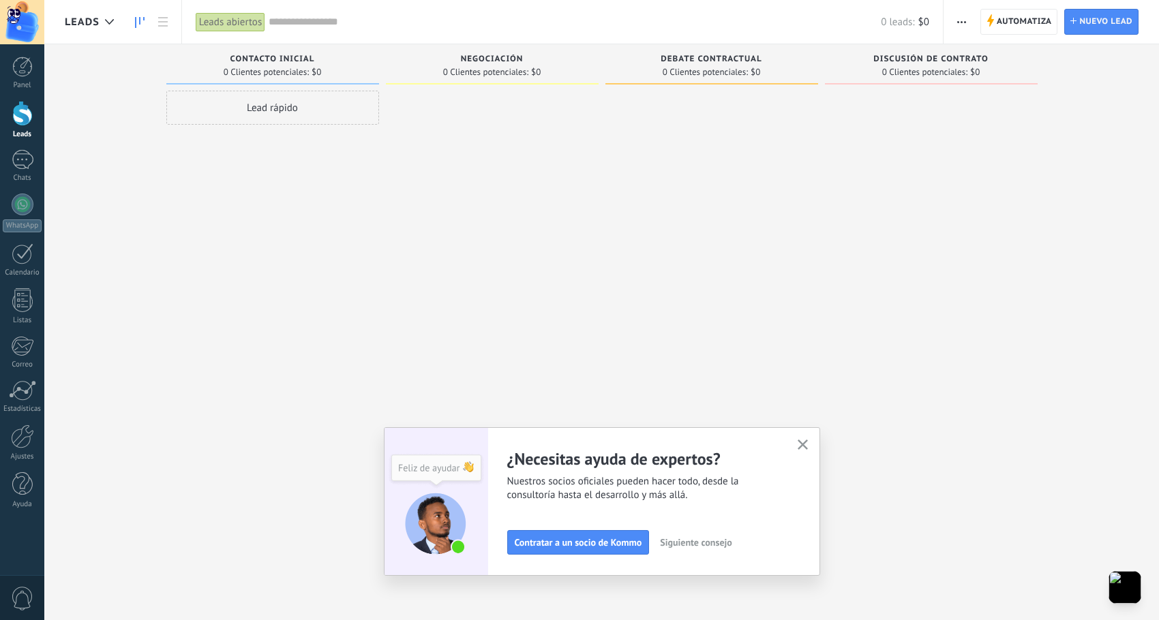
click at [688, 546] on span "Siguiente consejo" at bounding box center [696, 543] width 72 height 10
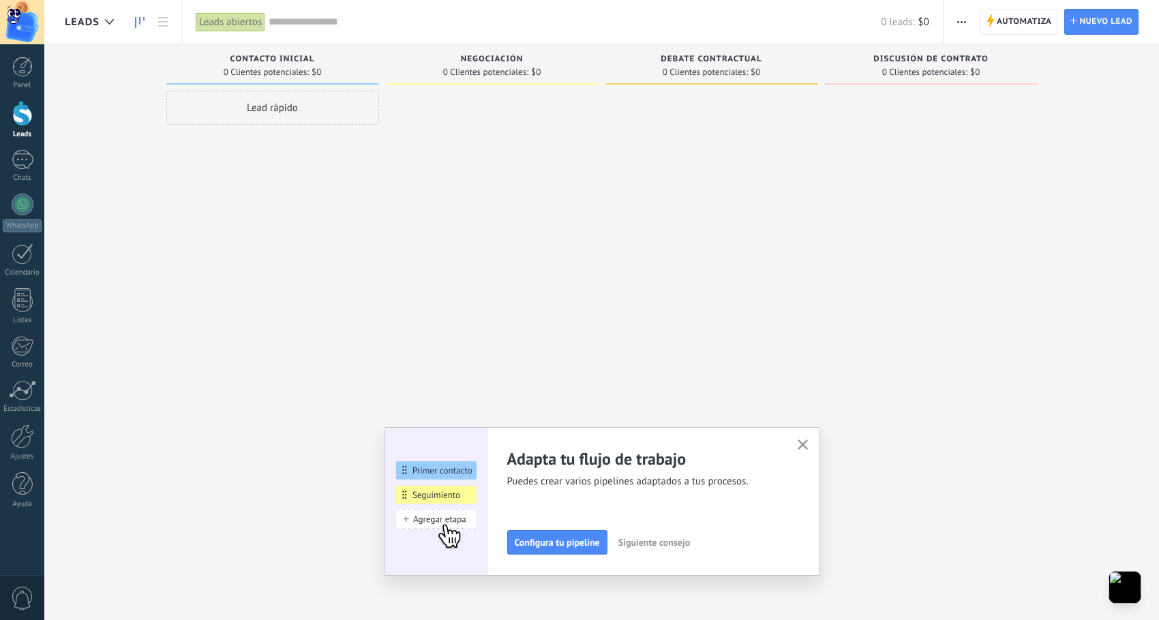
click at [688, 546] on span "Siguiente consejo" at bounding box center [654, 543] width 72 height 10
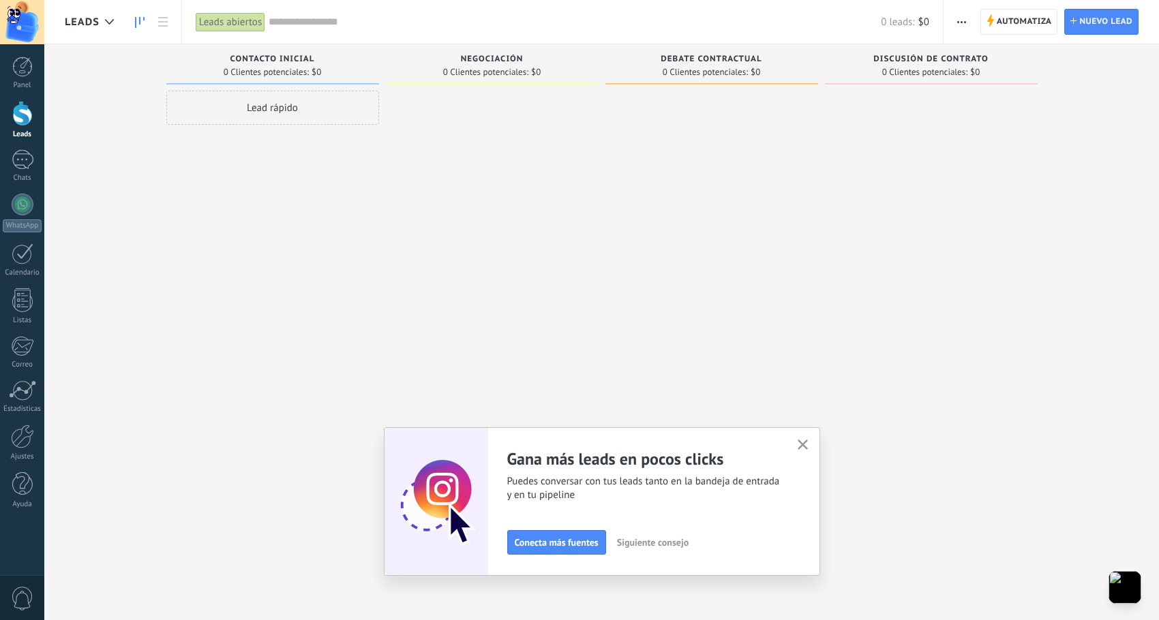
click at [662, 538] on span "Siguiente consejo" at bounding box center [653, 543] width 72 height 10
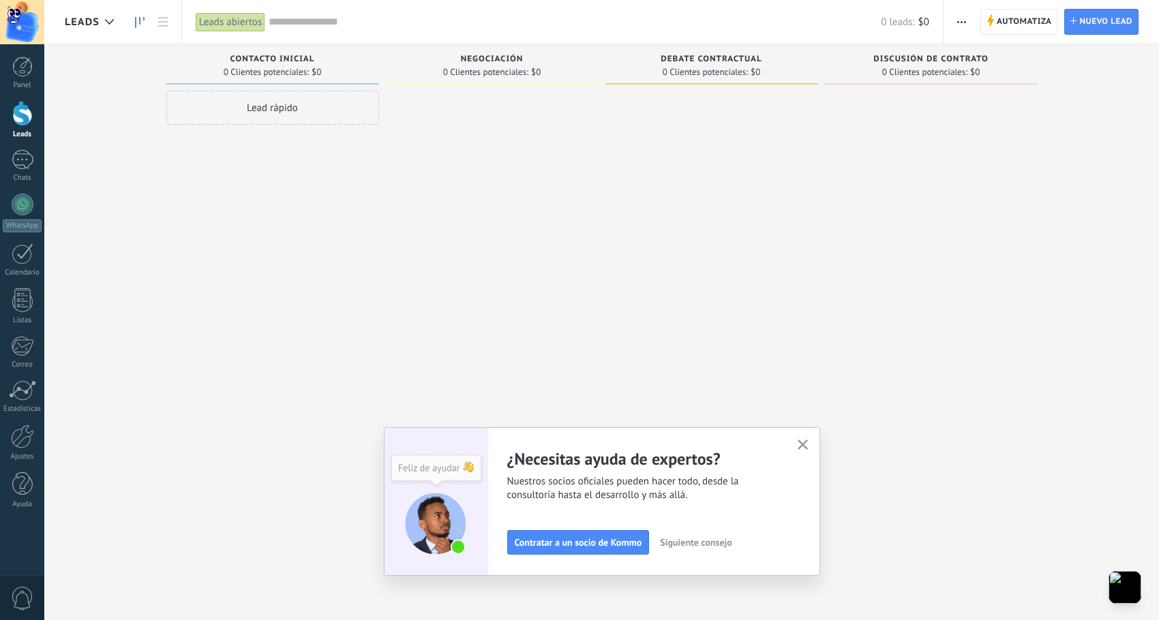
click at [804, 444] on icon "button" at bounding box center [802, 445] width 10 height 10
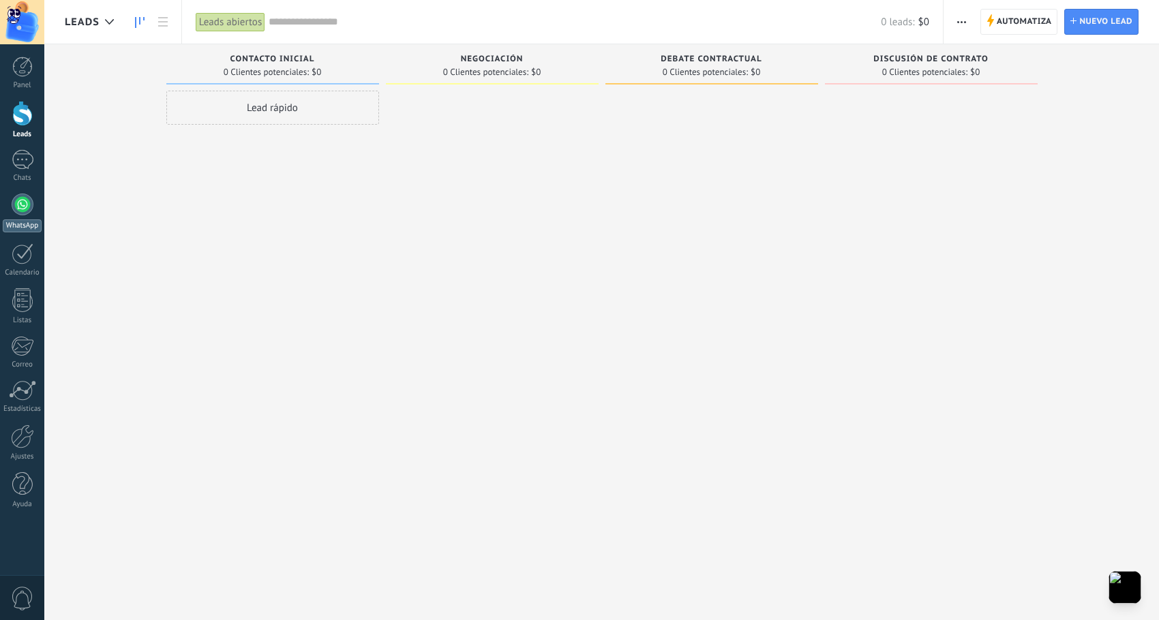
click at [28, 209] on div at bounding box center [23, 205] width 22 height 22
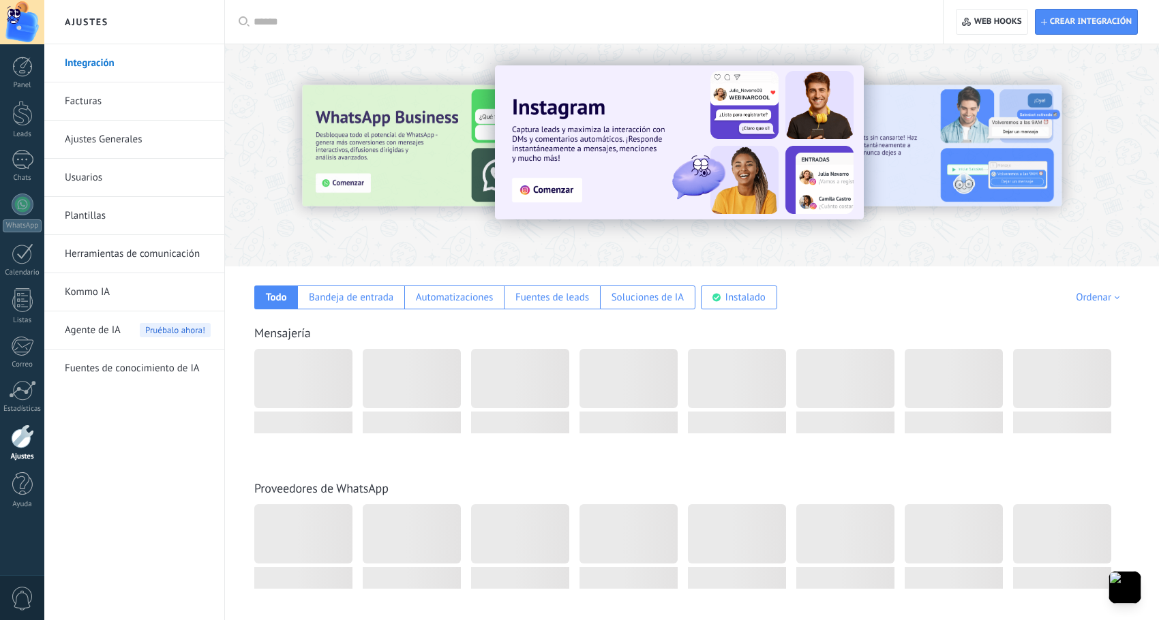
click at [720, 299] on div "Instalado" at bounding box center [739, 298] width 76 height 24
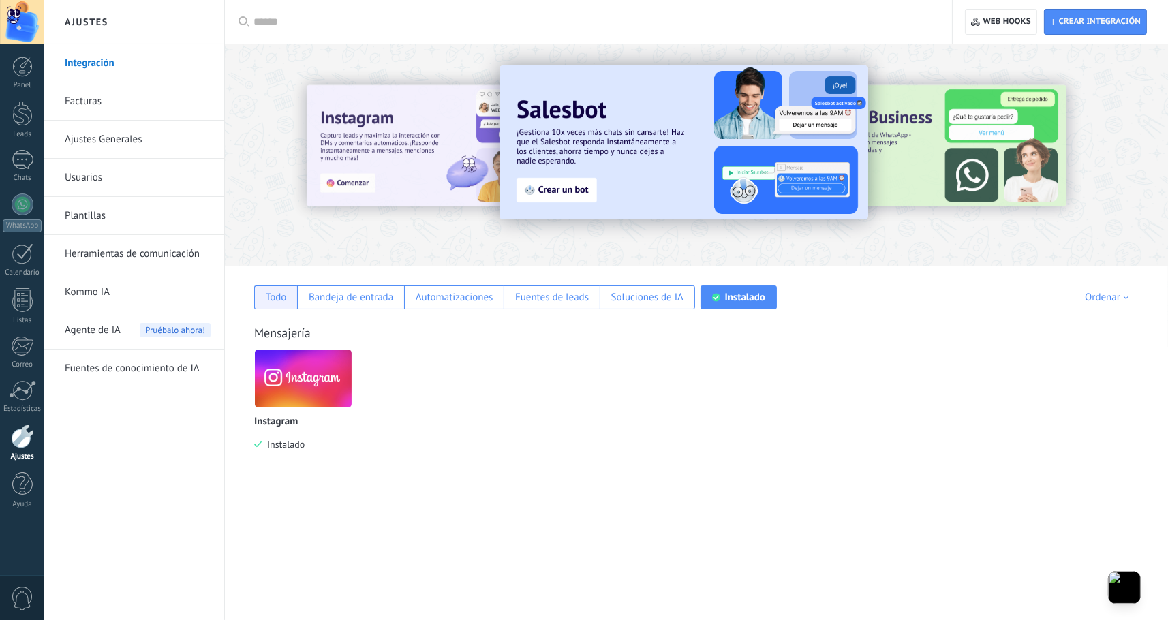
click at [283, 303] on div "Todo" at bounding box center [276, 297] width 21 height 13
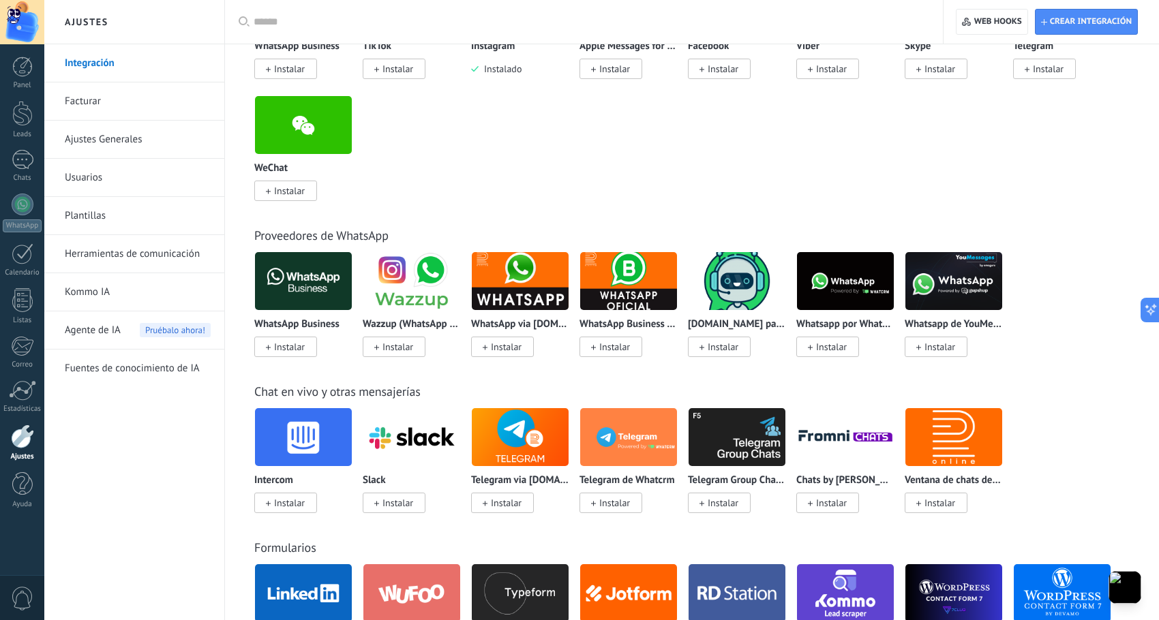
click at [538, 303] on img at bounding box center [520, 281] width 97 height 66
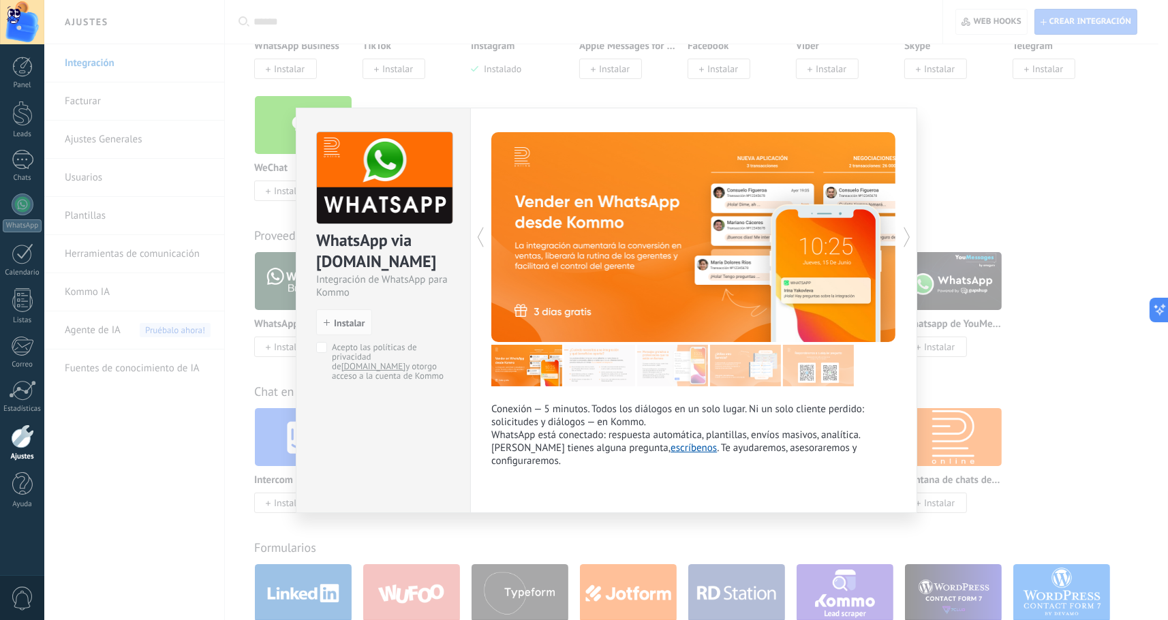
click at [149, 201] on div "WhatsApp via Radist.Online Integración de WhatsApp para Kommo install Instalar …" at bounding box center [606, 310] width 1124 height 620
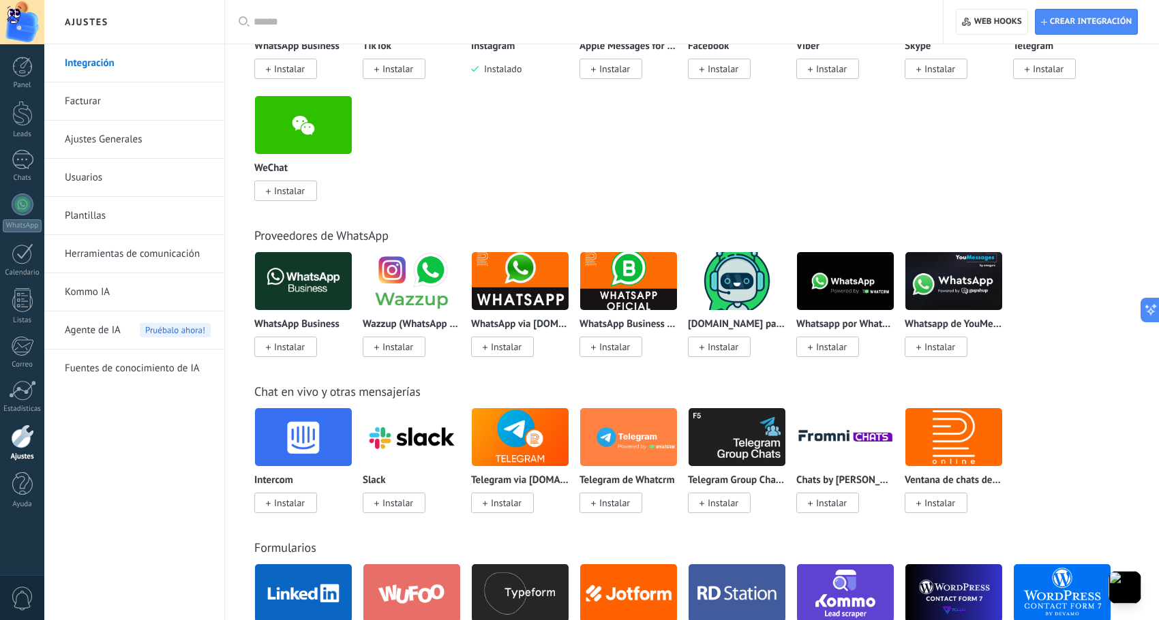
click at [588, 20] on input "text" at bounding box center [589, 22] width 670 height 14
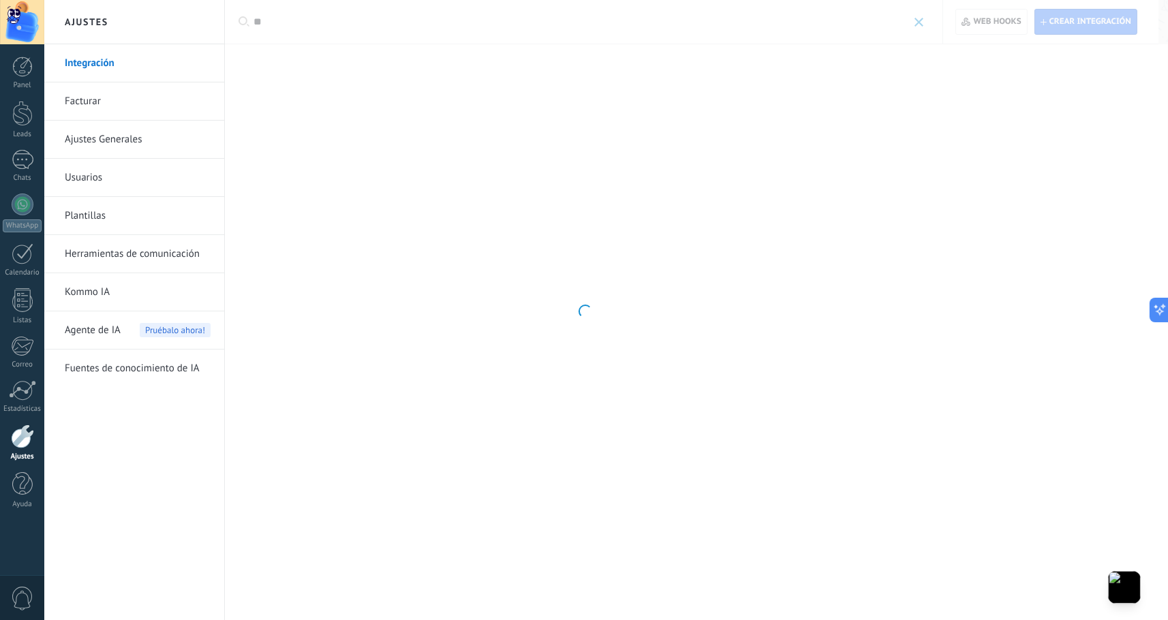
type input "*"
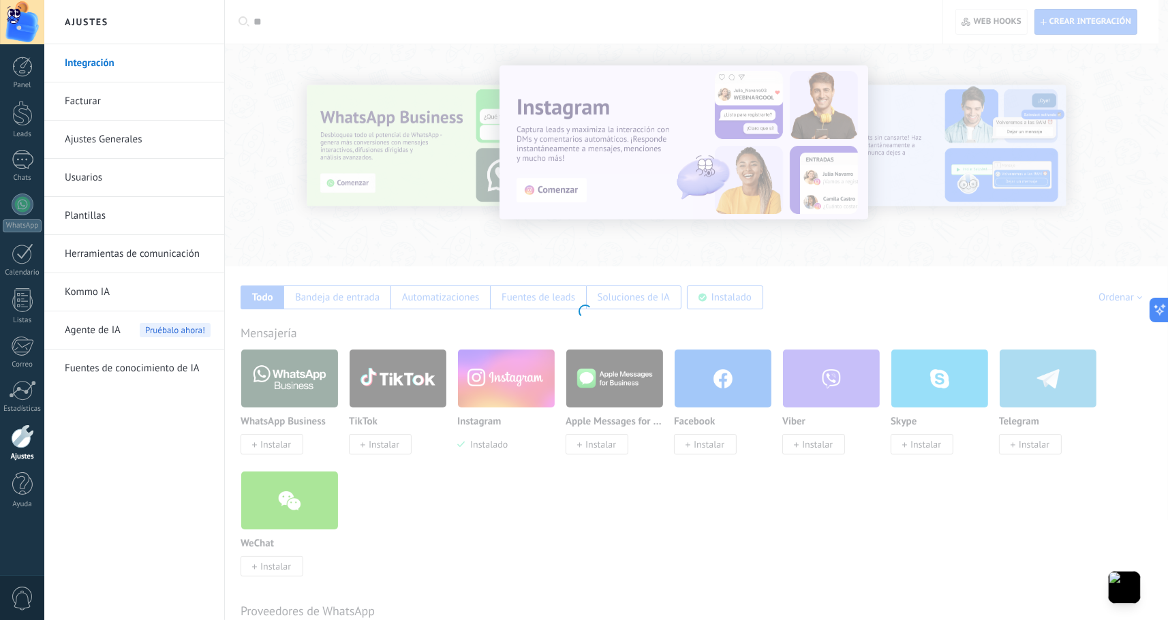
type input "*"
click at [164, 433] on div "Integración Facturar Ajustes Generales Usuarios Plantillas Herramientas de comu…" at bounding box center [134, 332] width 180 height 576
click at [18, 434] on div at bounding box center [22, 437] width 23 height 24
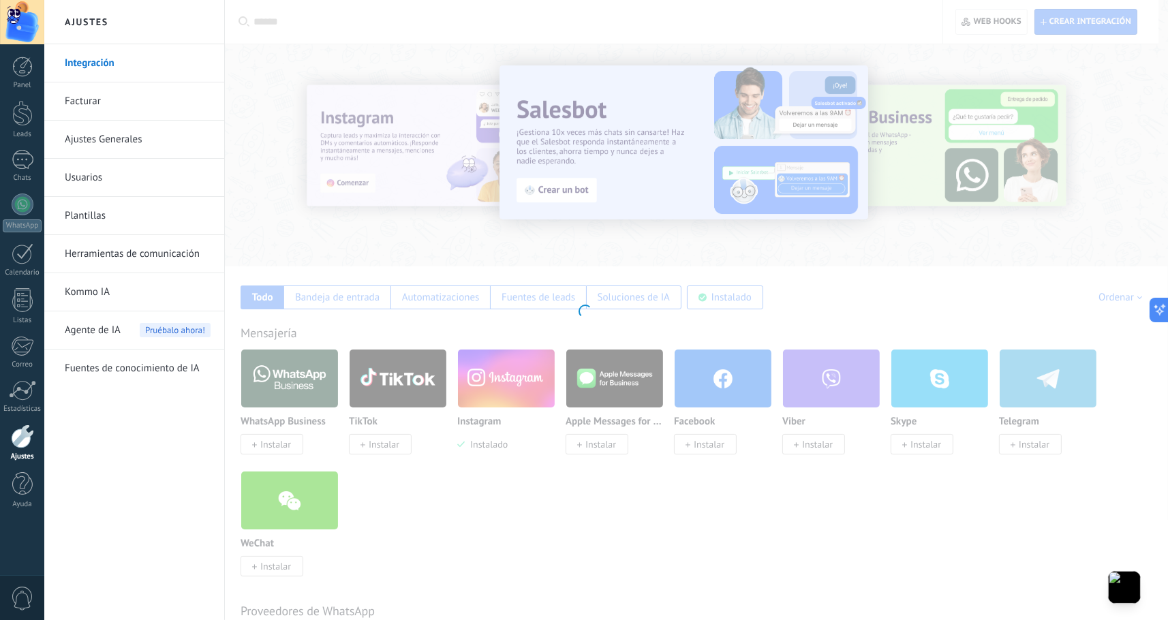
click at [444, 512] on div at bounding box center [584, 310] width 1168 height 620
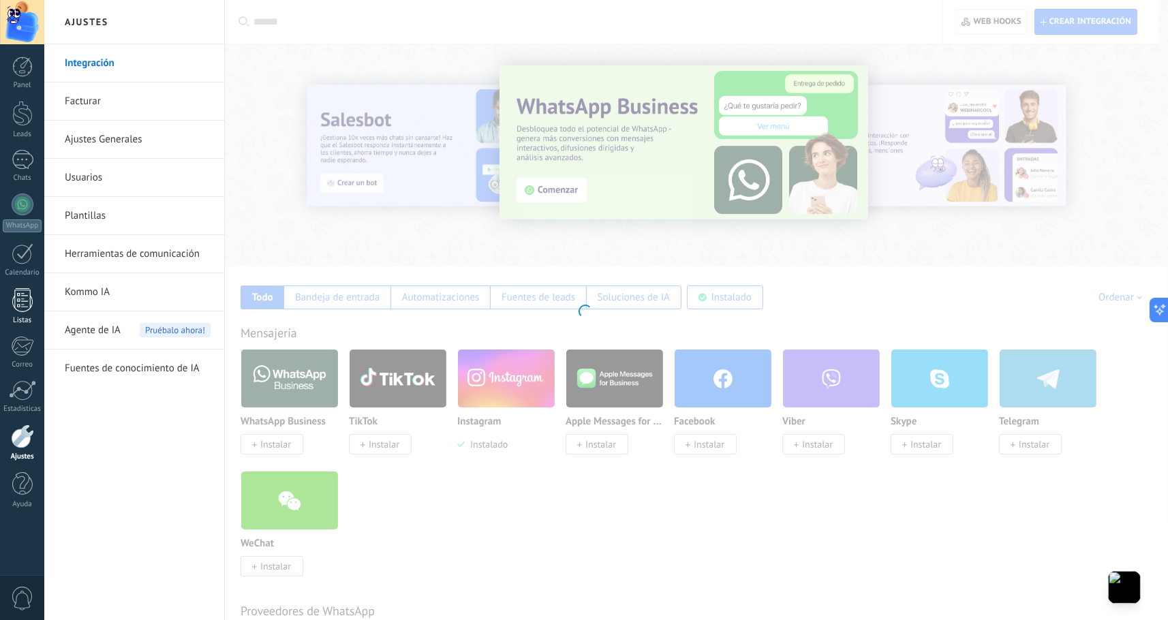
click at [29, 309] on div at bounding box center [22, 300] width 20 height 24
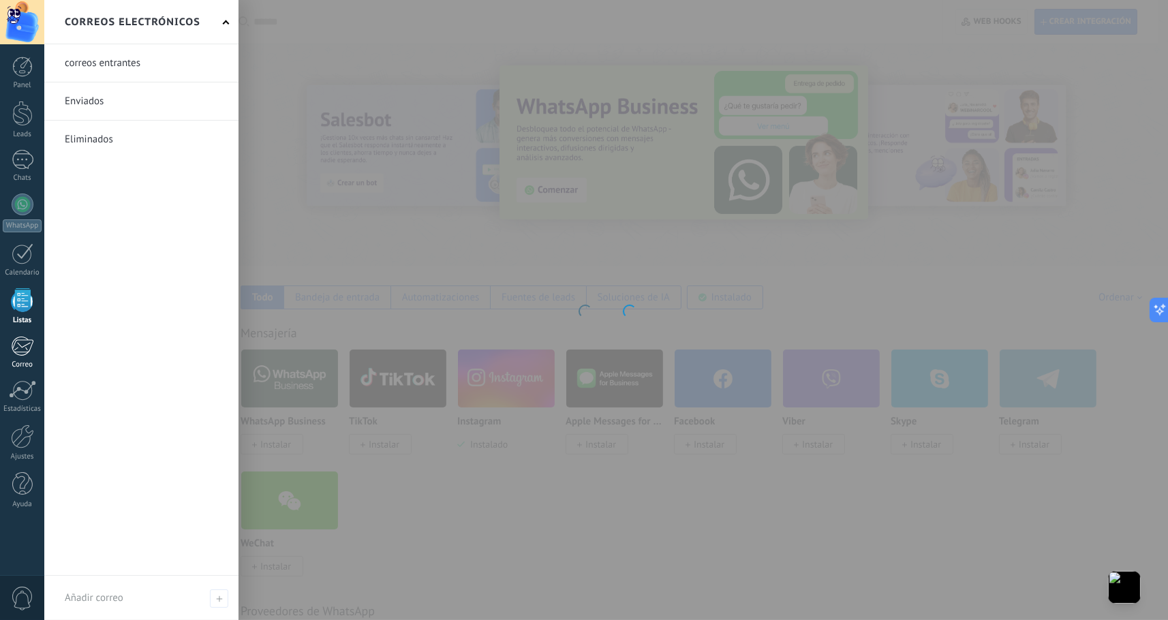
click at [24, 364] on div "Correo" at bounding box center [23, 365] width 40 height 9
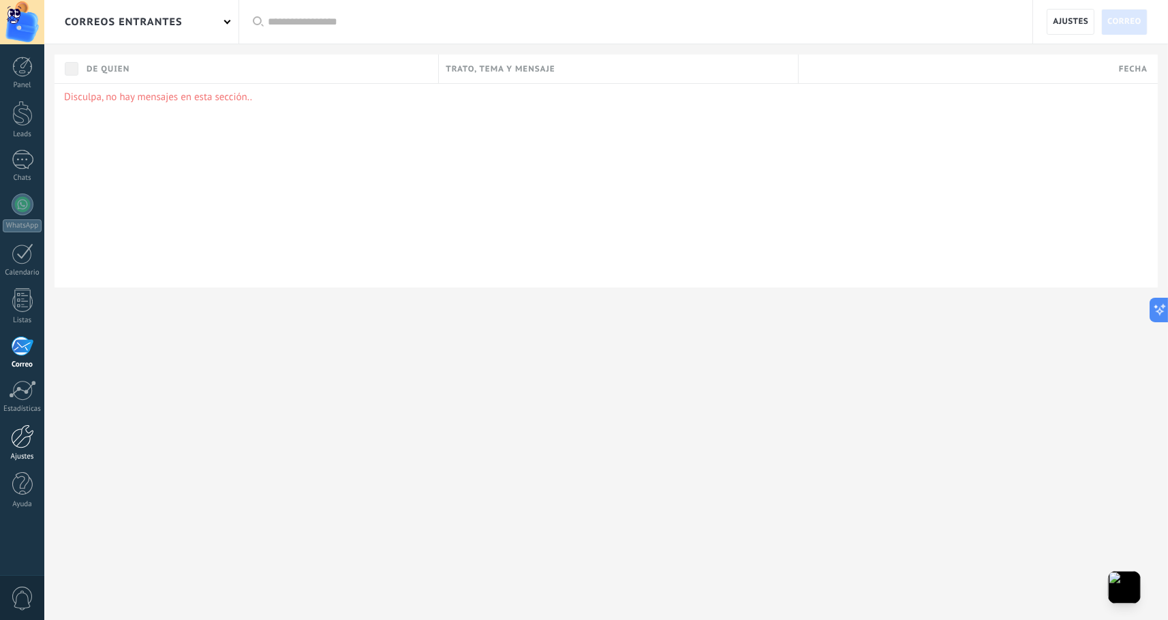
click at [29, 437] on div at bounding box center [22, 437] width 23 height 24
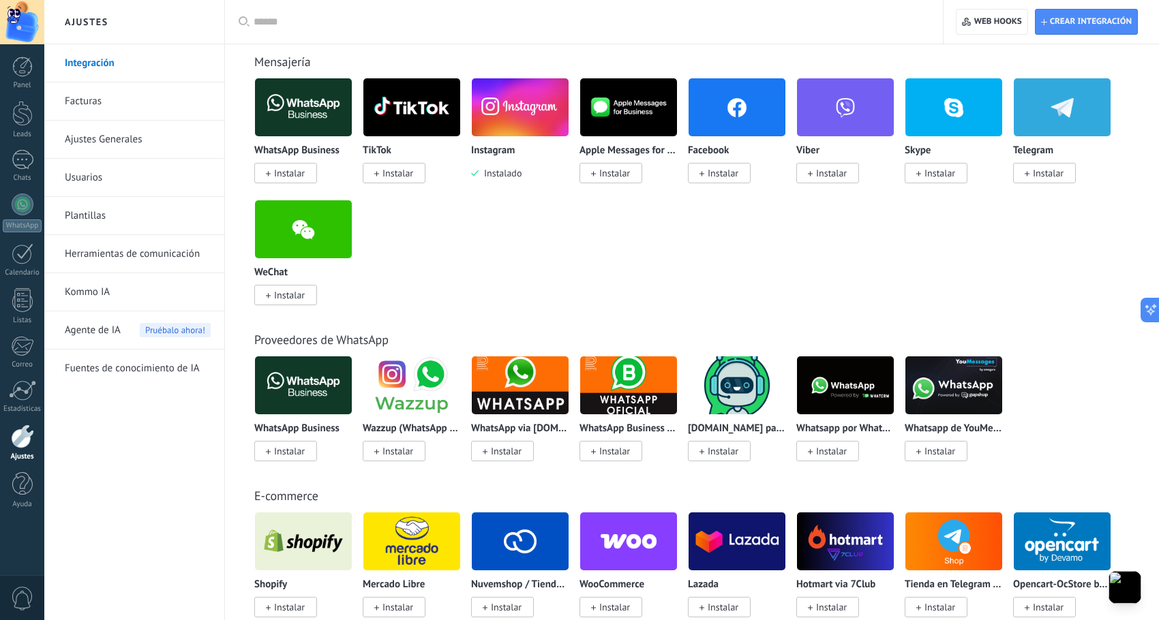
scroll to position [282, 0]
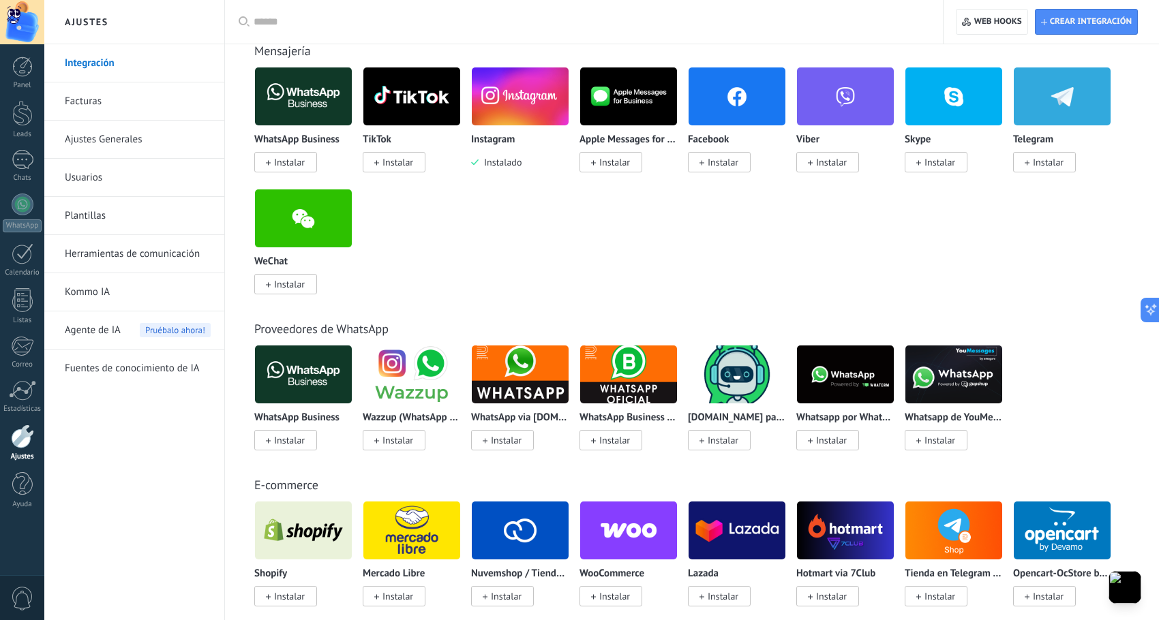
click at [480, 25] on input "text" at bounding box center [589, 22] width 670 height 14
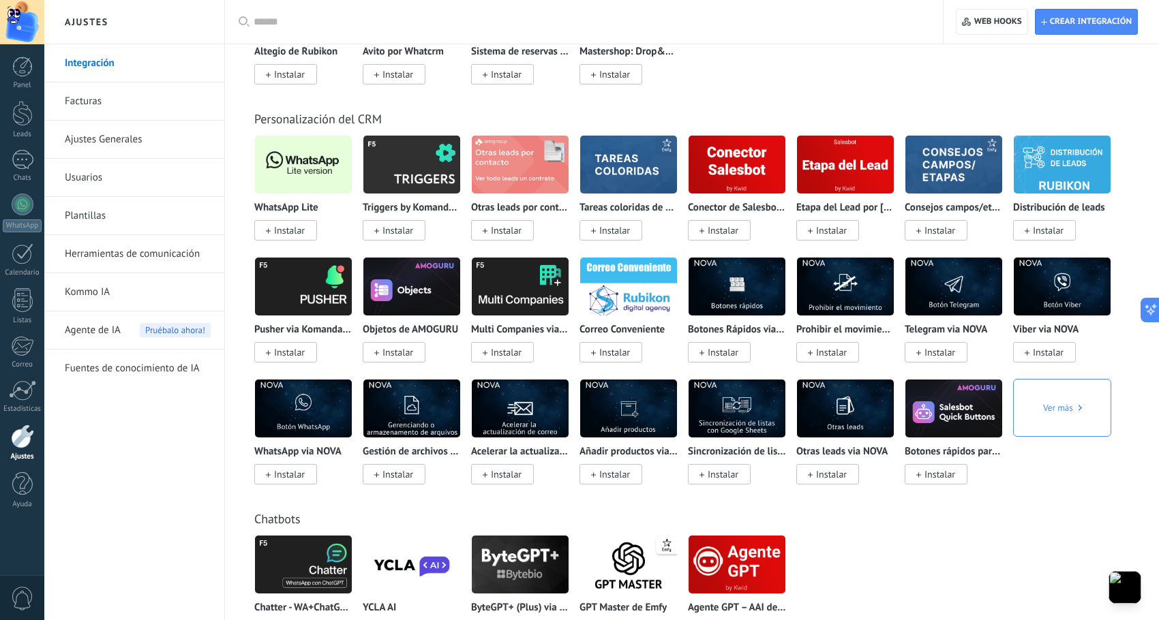
scroll to position [2542, 0]
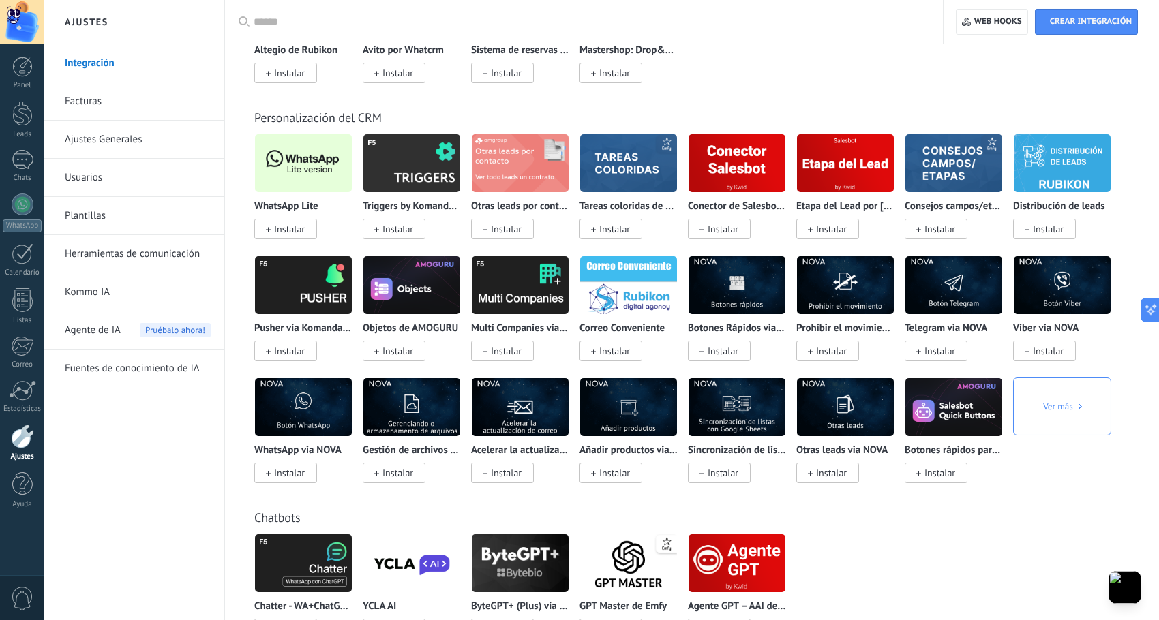
click at [298, 224] on span "Instalar" at bounding box center [289, 229] width 31 height 12
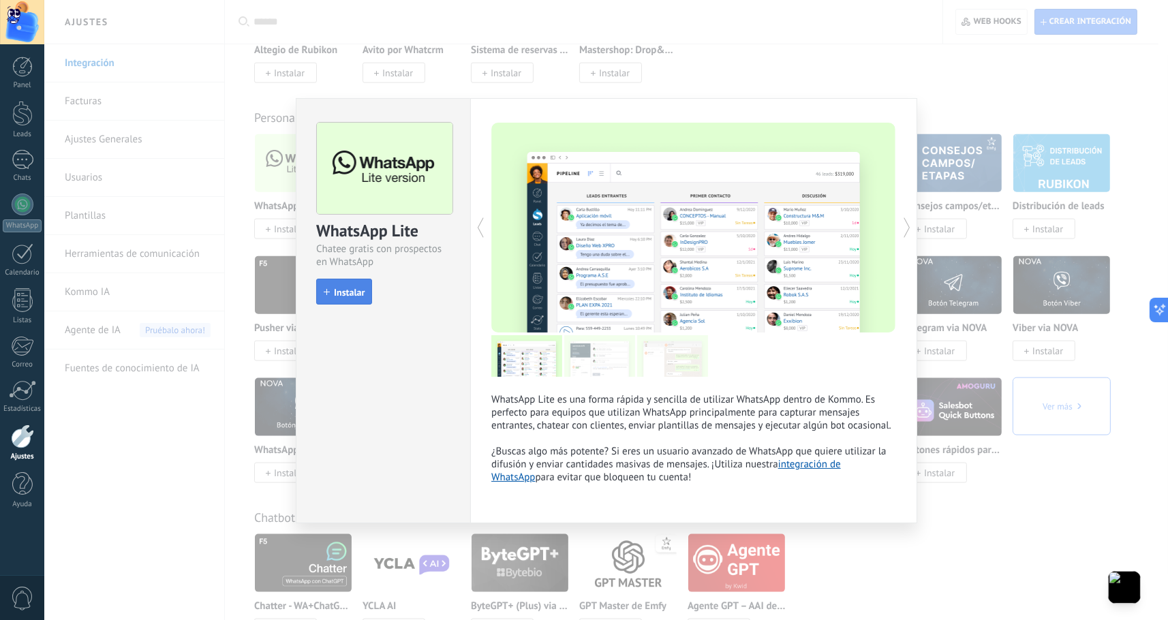
click at [324, 290] on icon "button" at bounding box center [327, 292] width 6 height 6
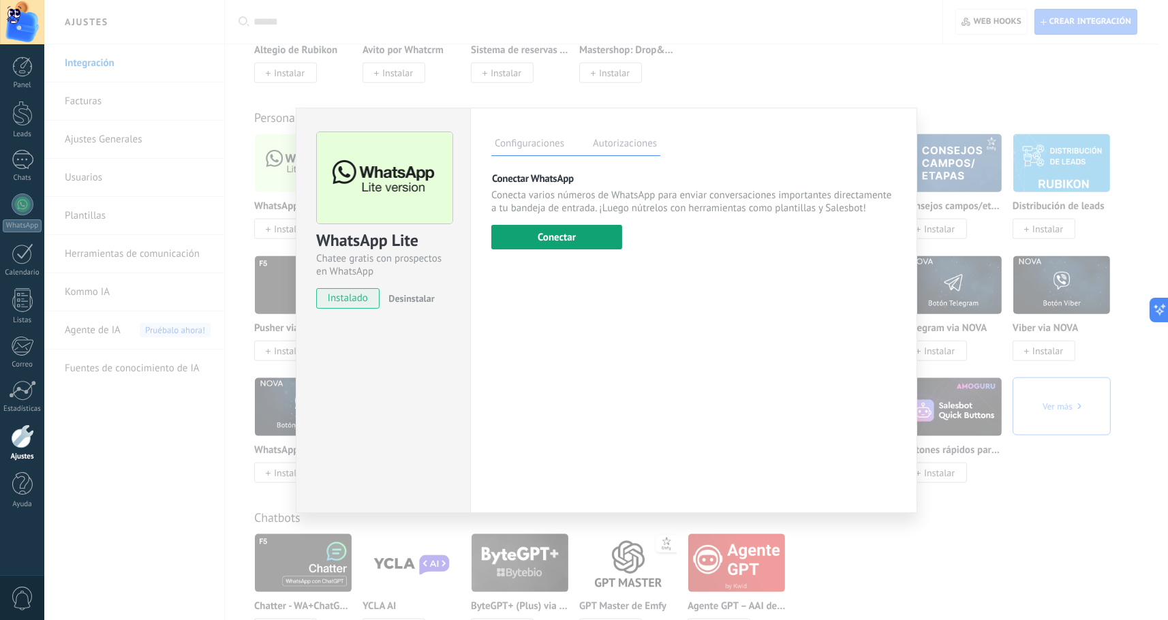
click at [536, 238] on button "Conectar" at bounding box center [556, 237] width 131 height 25
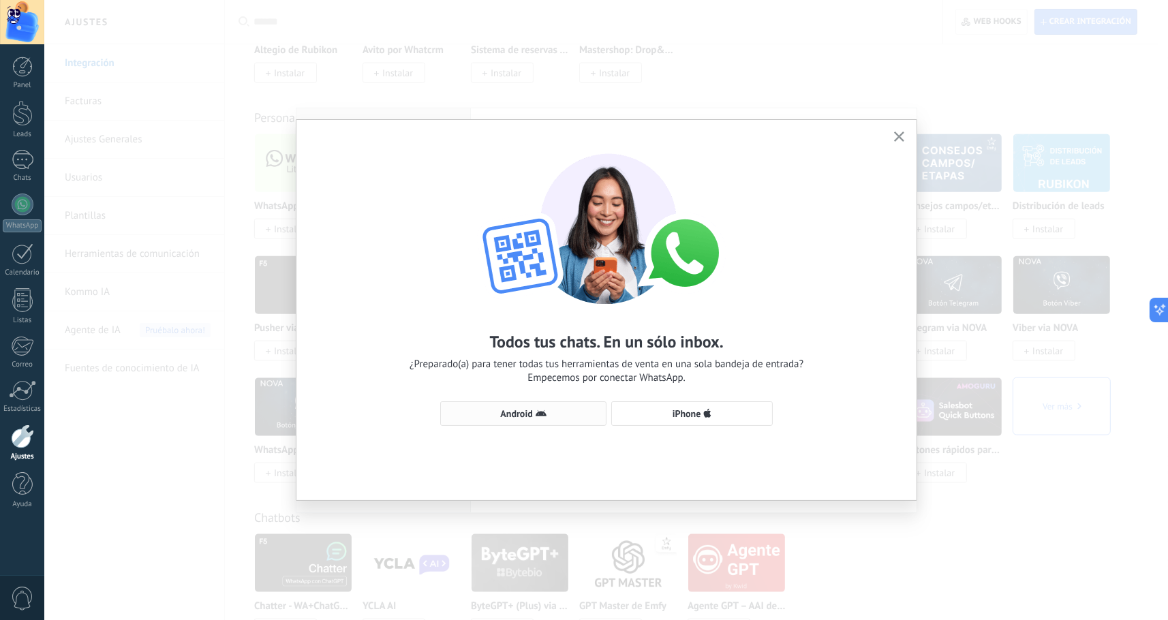
click at [495, 409] on span "Android" at bounding box center [523, 413] width 151 height 11
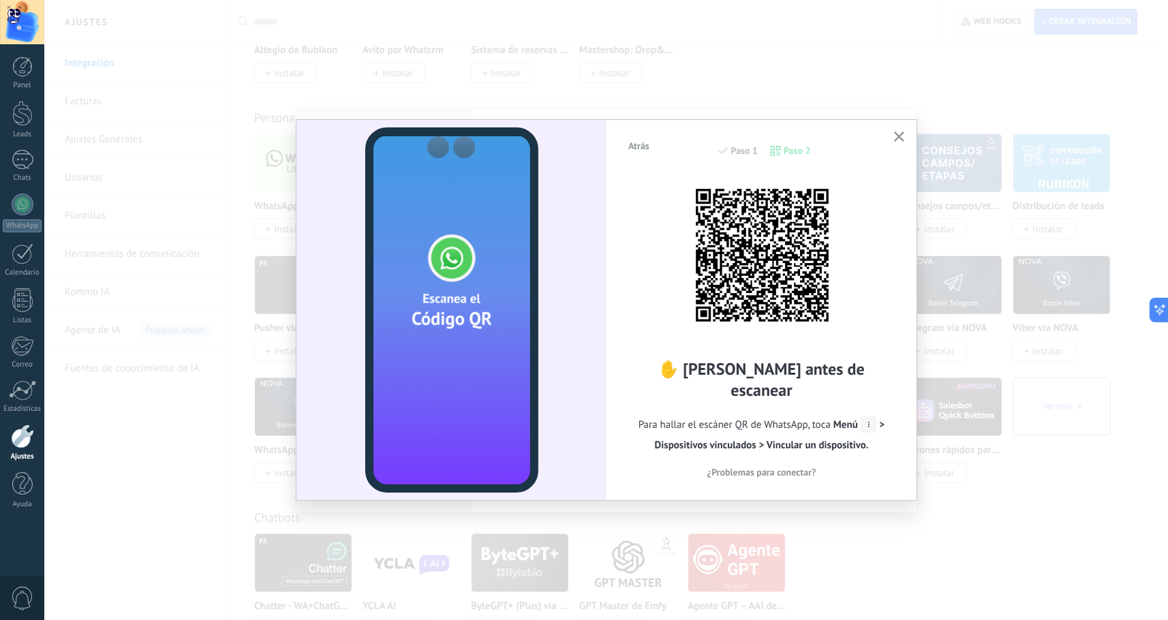
click at [900, 140] on icon "button" at bounding box center [899, 137] width 10 height 10
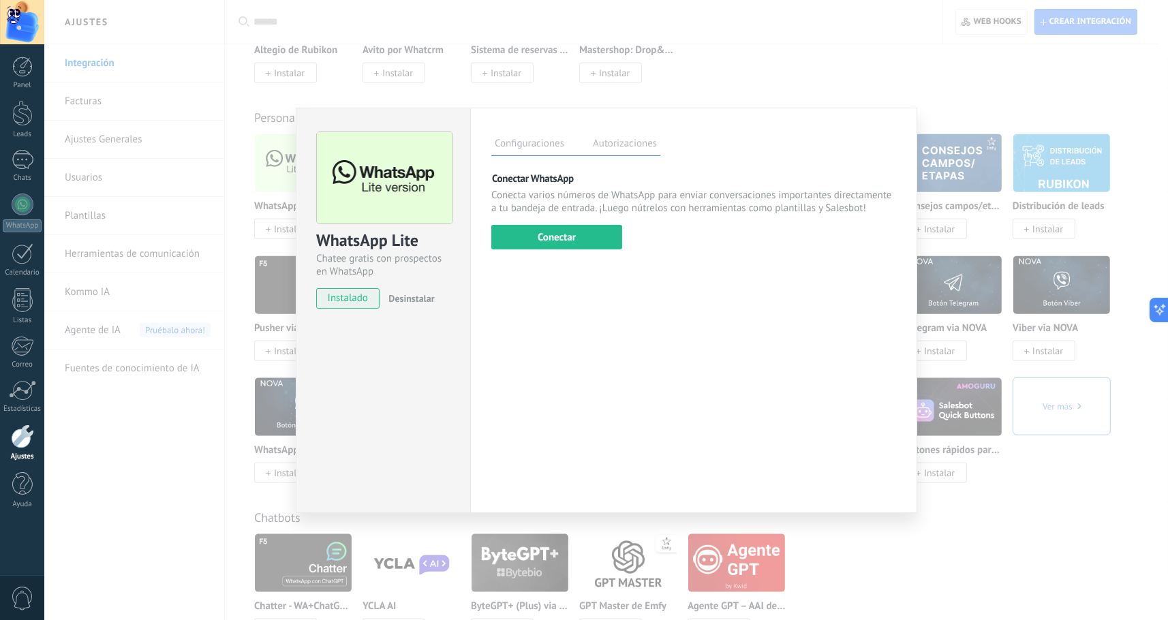
click at [960, 142] on div "WhatsApp Lite Chatee gratis con prospectos en WhatsApp instalado Desinstalar Co…" at bounding box center [606, 310] width 1124 height 620
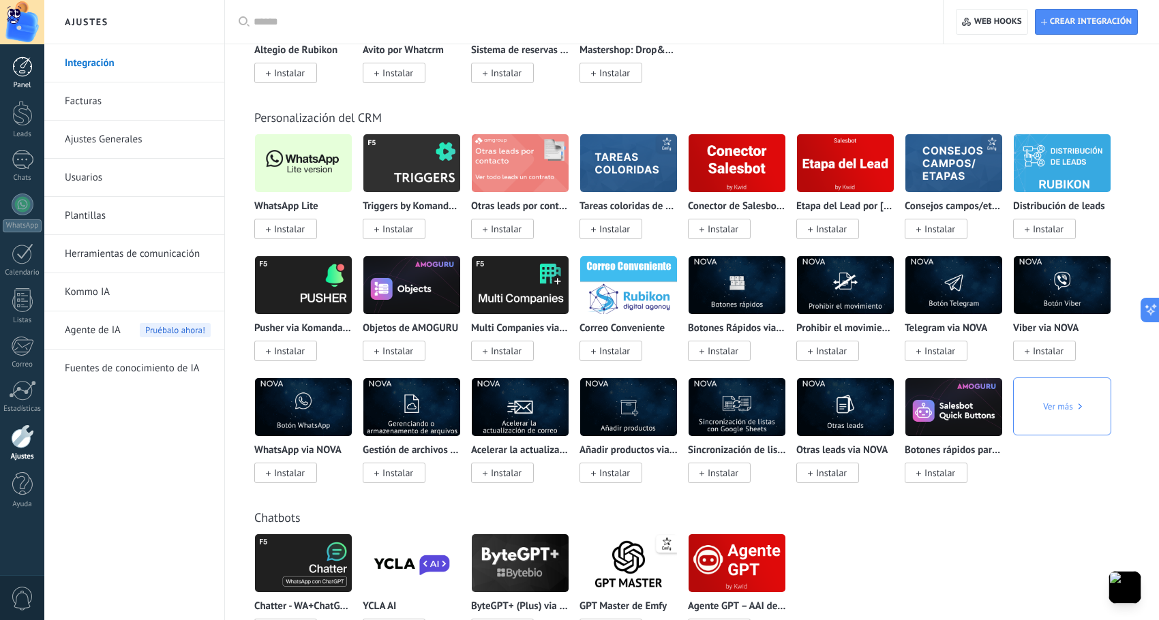
click at [19, 76] on div at bounding box center [22, 67] width 20 height 20
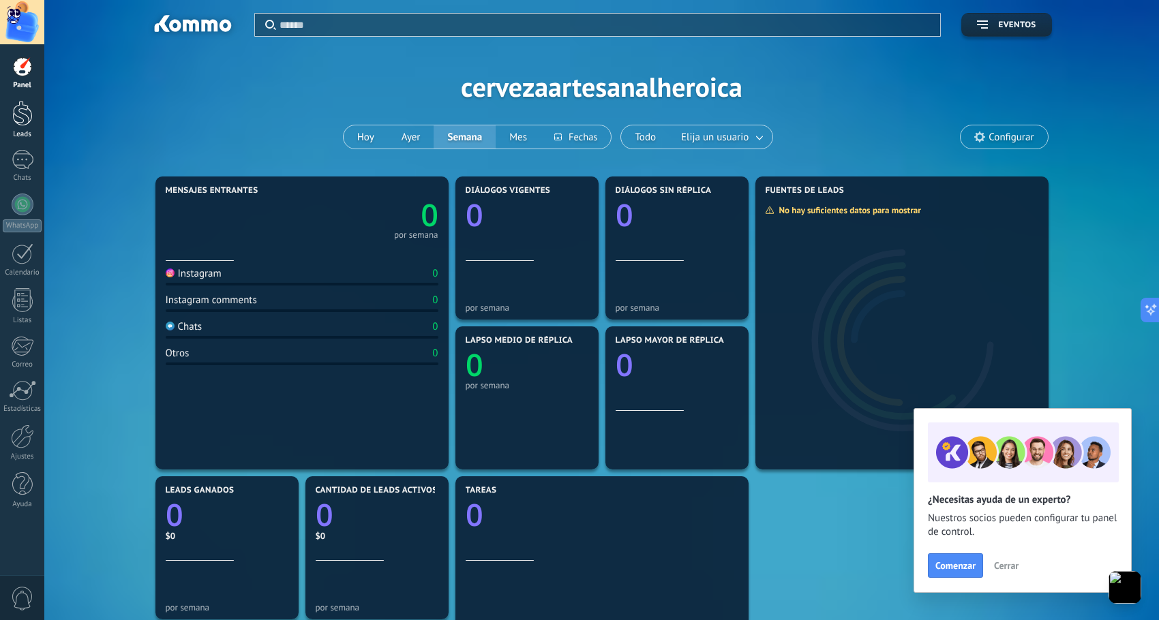
click at [17, 110] on div at bounding box center [22, 113] width 20 height 25
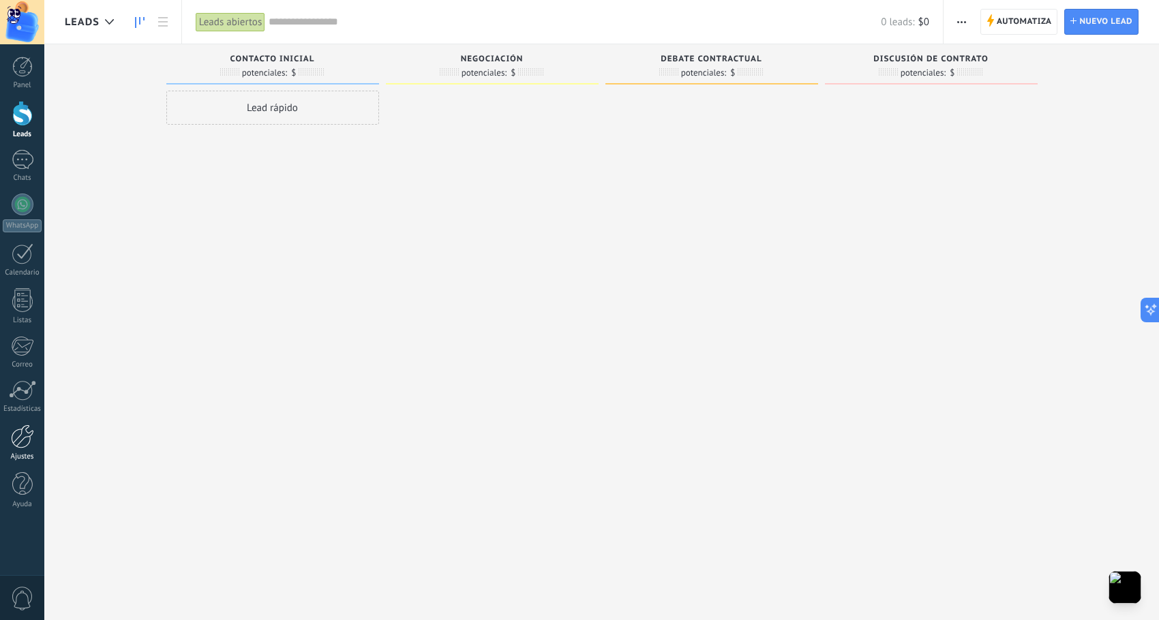
click at [22, 454] on div "Ajustes" at bounding box center [23, 457] width 40 height 9
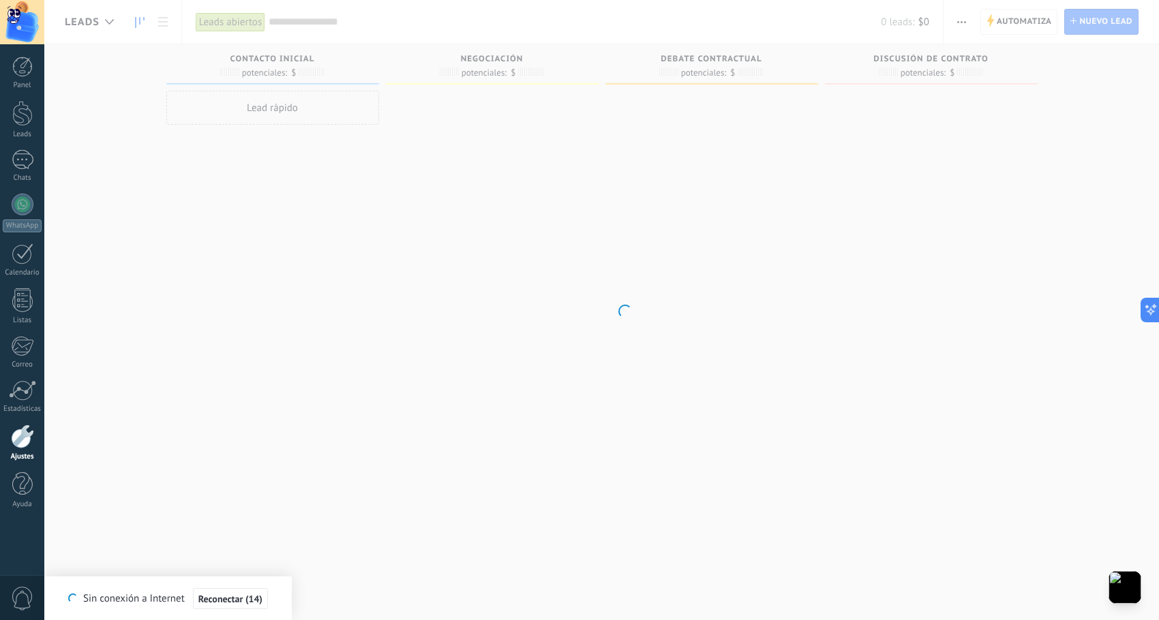
click at [0, 425] on link "Ajustes" at bounding box center [22, 443] width 44 height 37
click at [12, 596] on span "0" at bounding box center [22, 599] width 23 height 24
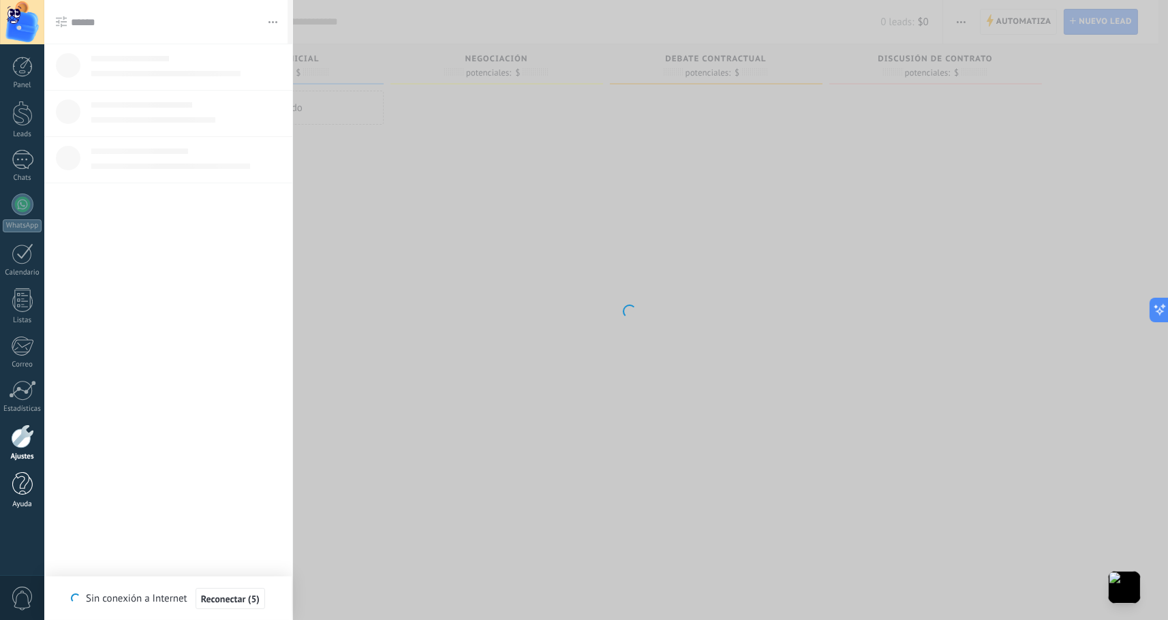
click at [25, 479] on div at bounding box center [22, 484] width 20 height 24
